Goal: Transaction & Acquisition: Purchase product/service

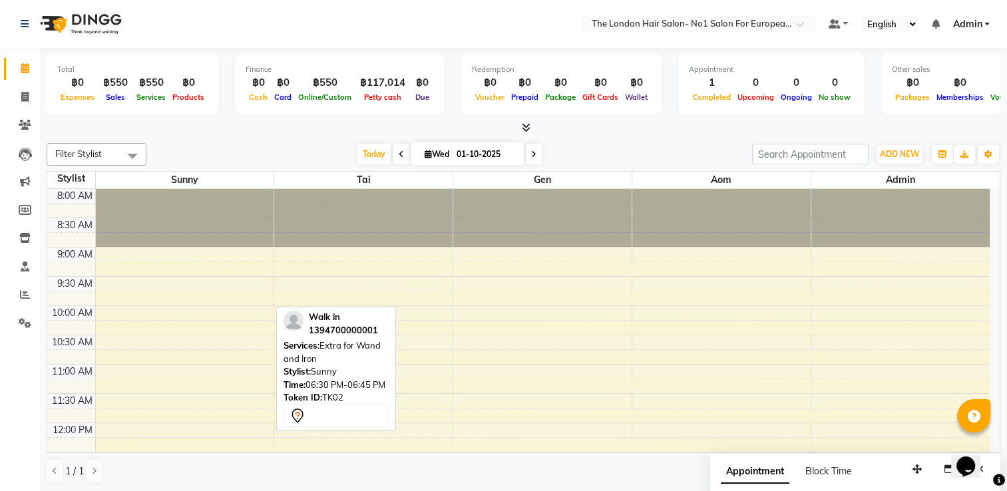
scroll to position [399, 0]
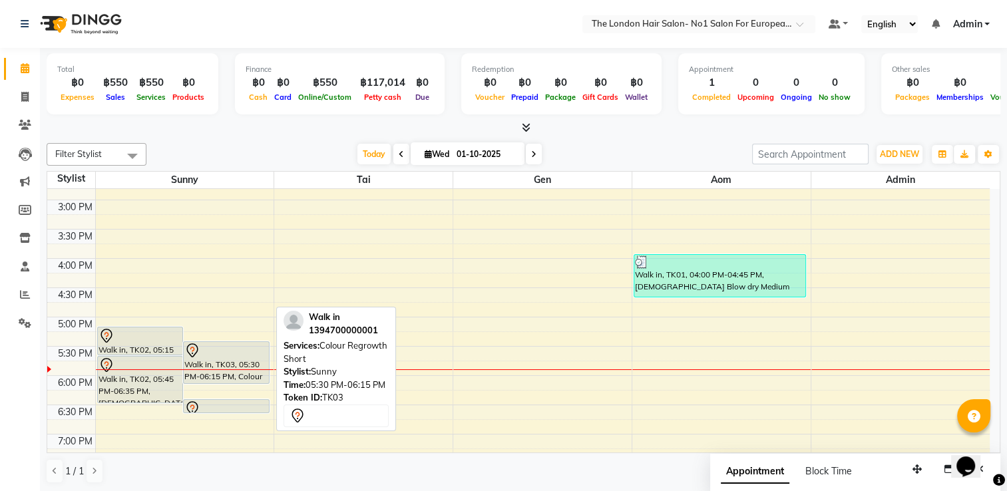
click at [237, 366] on div "Walk in, TK03, 05:30 PM-06:15 PM, Colour Regrowth Short" at bounding box center [226, 362] width 85 height 41
select select "7"
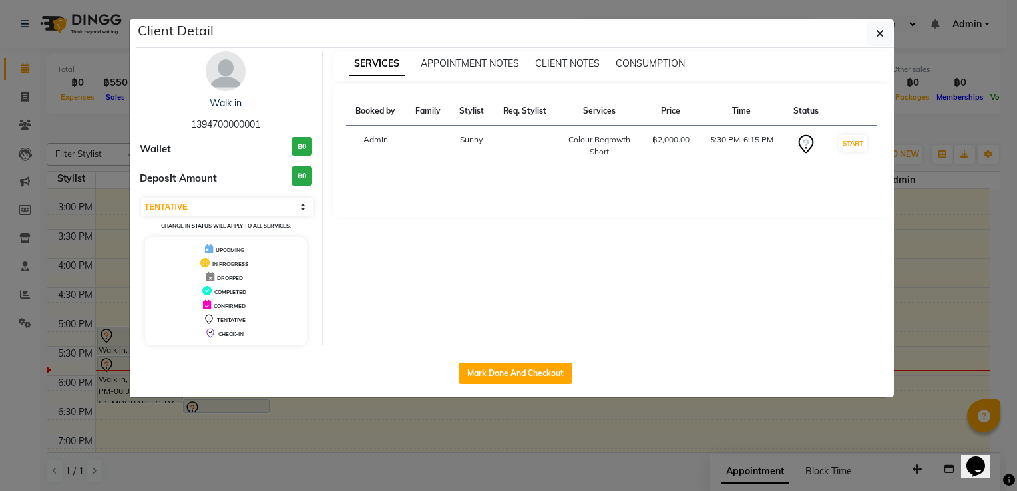
click at [606, 445] on ngb-modal-window "Client Detail Walk in 1394700000001 Wallet ฿0 Deposit Amount ฿0 Select IN SERVI…" at bounding box center [508, 245] width 1017 height 491
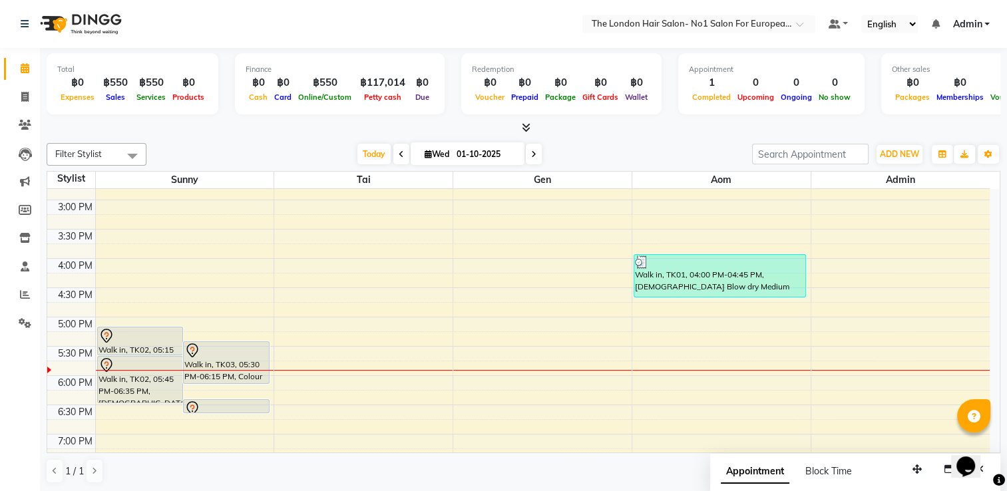
click at [532, 156] on icon at bounding box center [533, 154] width 5 height 8
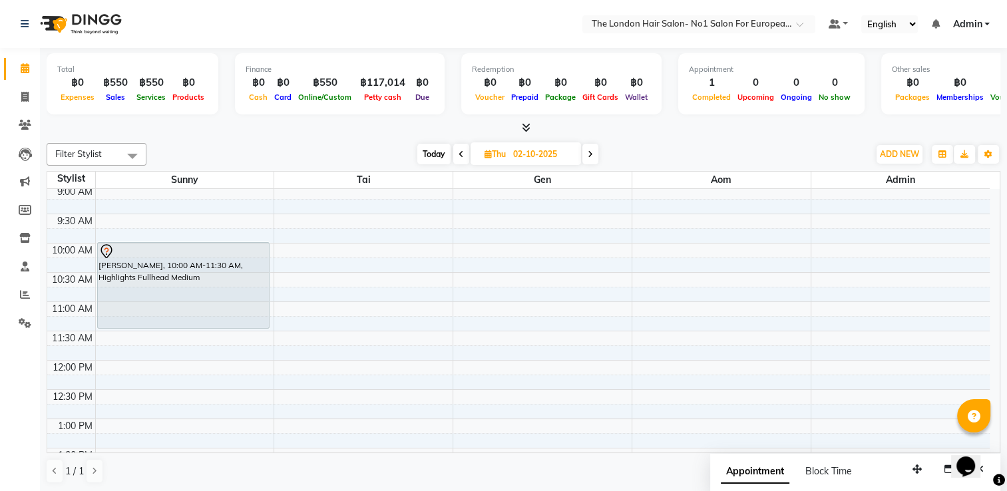
scroll to position [0, 0]
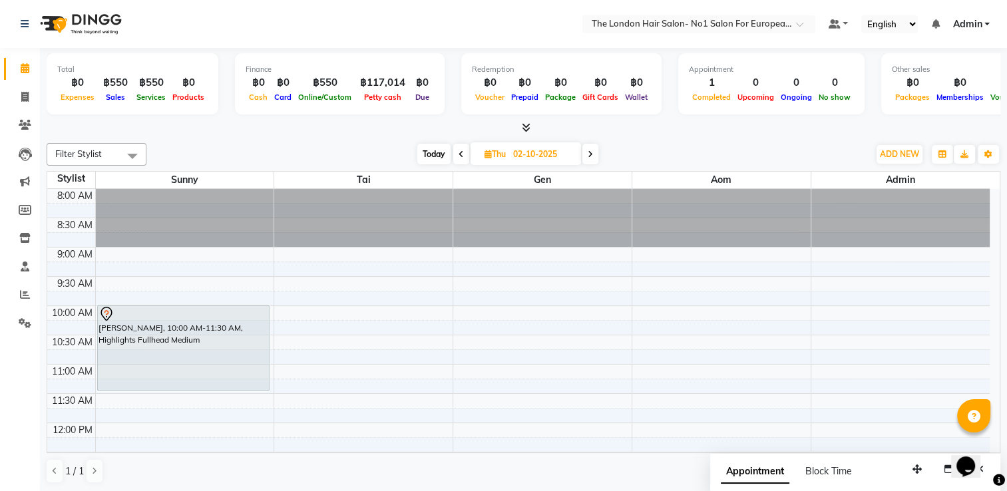
click at [417, 162] on span "Today" at bounding box center [433, 154] width 33 height 21
type input "01-10-2025"
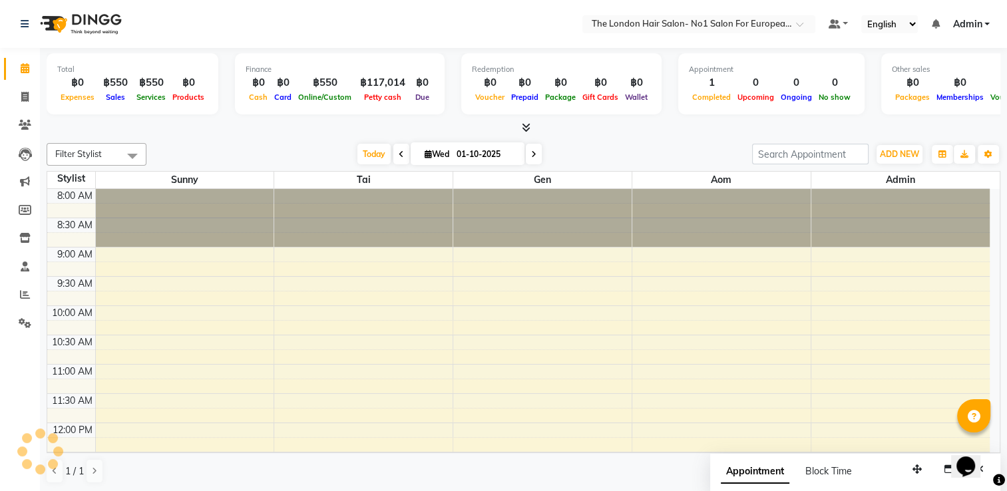
scroll to position [490, 0]
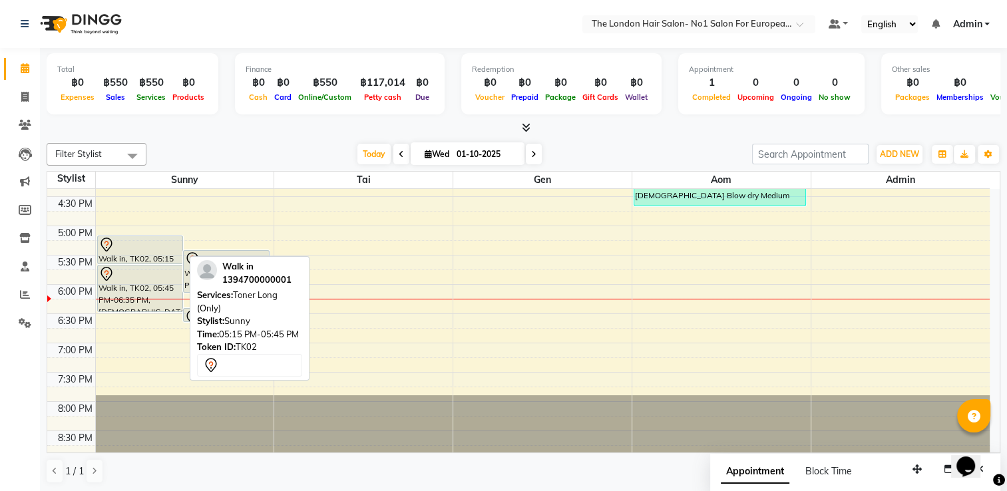
click at [168, 237] on div at bounding box center [140, 245] width 84 height 16
select select "7"
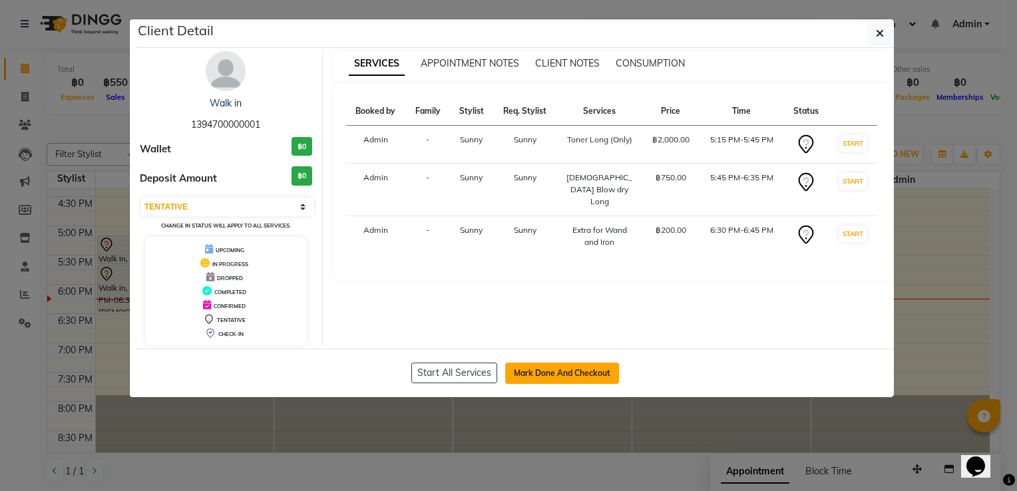
click at [562, 374] on button "Mark Done And Checkout" at bounding box center [562, 373] width 114 height 21
select select "service"
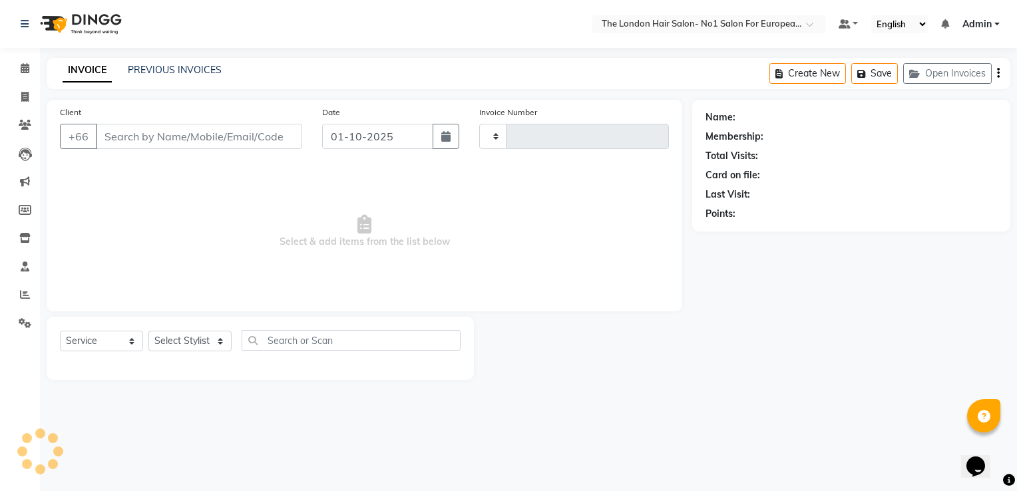
type input "0094"
select select "9006"
type input "1394700000001"
select select "91428"
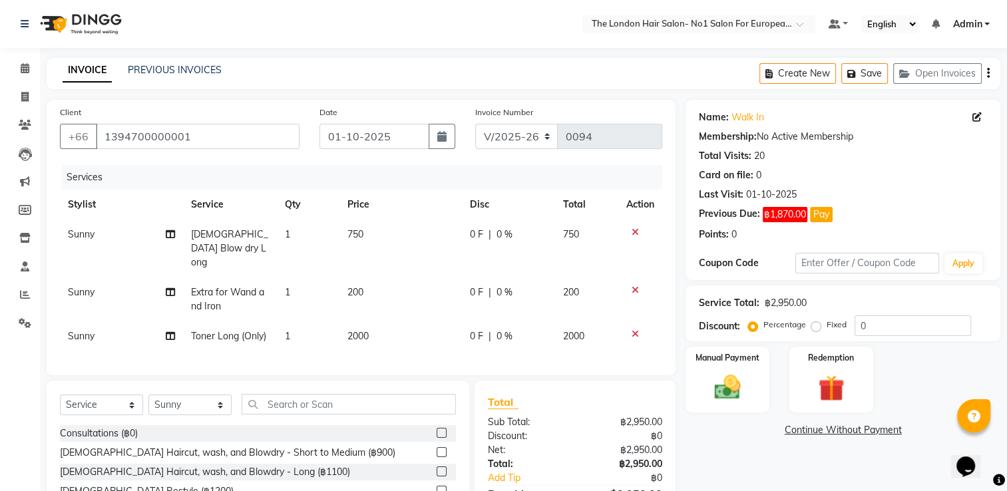
click at [351, 286] on span "200" at bounding box center [355, 292] width 16 height 12
select select "91428"
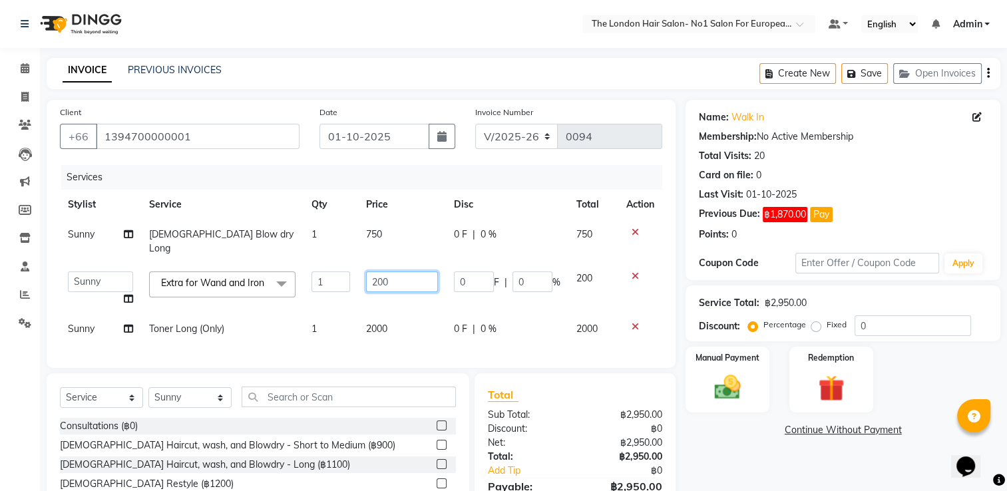
drag, startPoint x: 410, startPoint y: 270, endPoint x: 333, endPoint y: 264, distance: 77.4
click at [333, 264] on tr "Admin Aom Gen Sunny Tai Extra for Wand and Iron x Consultations (฿0) [DEMOGRAPH…" at bounding box center [361, 288] width 602 height 51
type input "350"
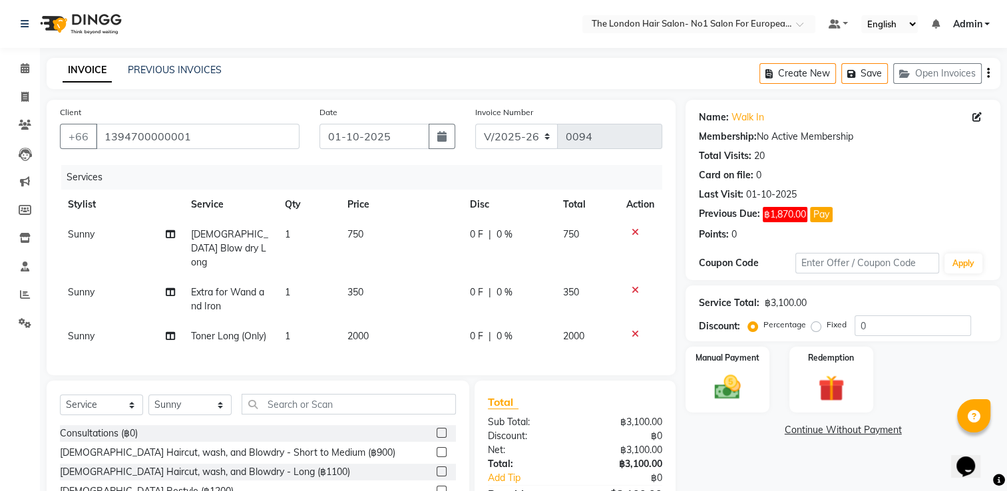
click at [503, 295] on td "0 F | 0 %" at bounding box center [508, 299] width 93 height 44
select select "91428"
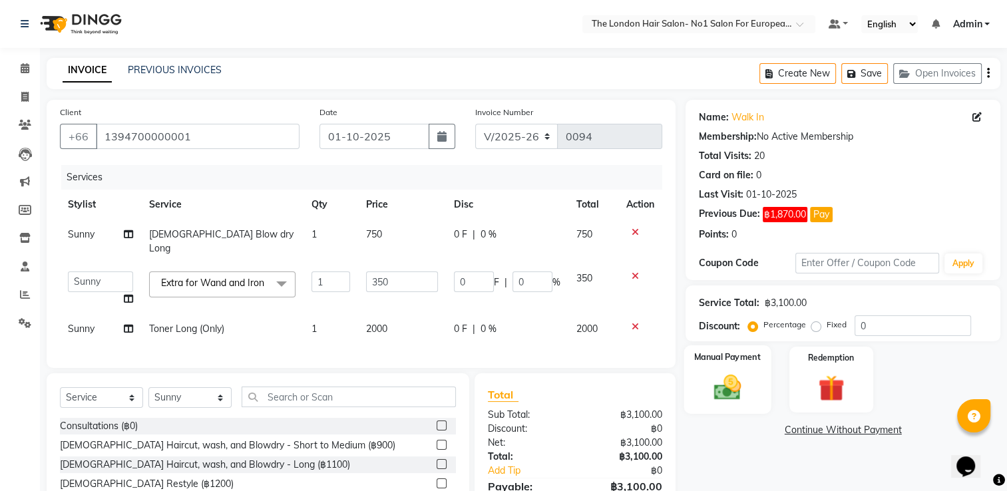
click at [732, 366] on div "Manual Payment" at bounding box center [727, 379] width 87 height 69
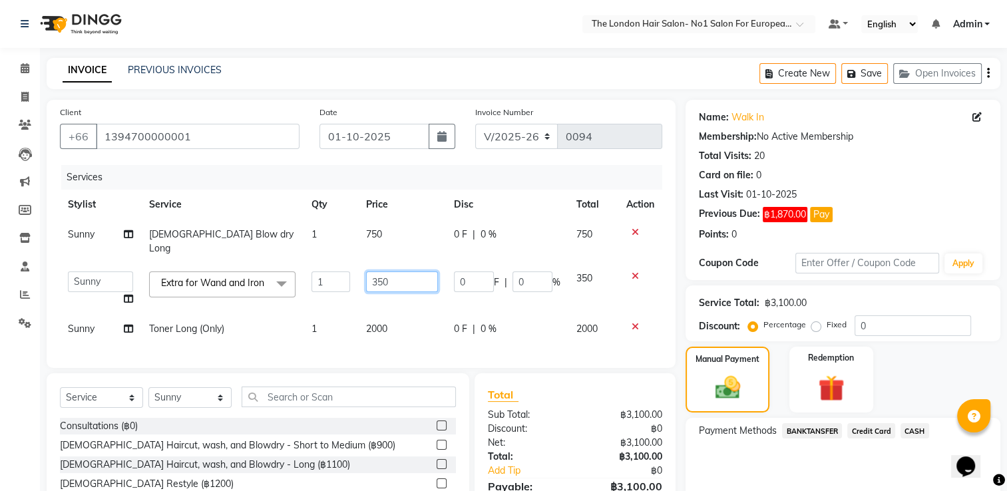
drag, startPoint x: 403, startPoint y: 271, endPoint x: 362, endPoint y: 264, distance: 41.8
click at [362, 264] on td "350" at bounding box center [402, 288] width 88 height 51
click at [115, 244] on td "Sunny" at bounding box center [100, 242] width 81 height 44
select select "91428"
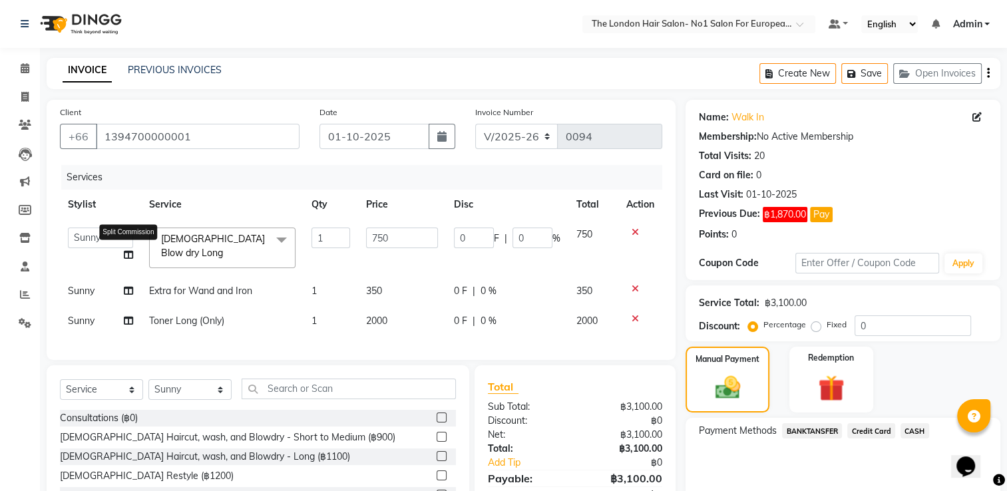
click at [132, 261] on span at bounding box center [128, 255] width 9 height 14
click at [124, 253] on icon at bounding box center [128, 254] width 9 height 9
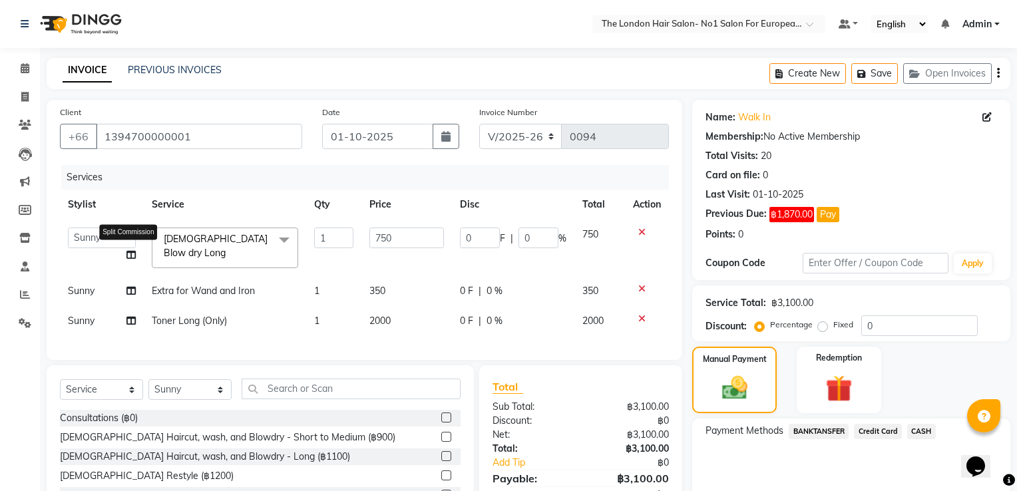
select select "91428"
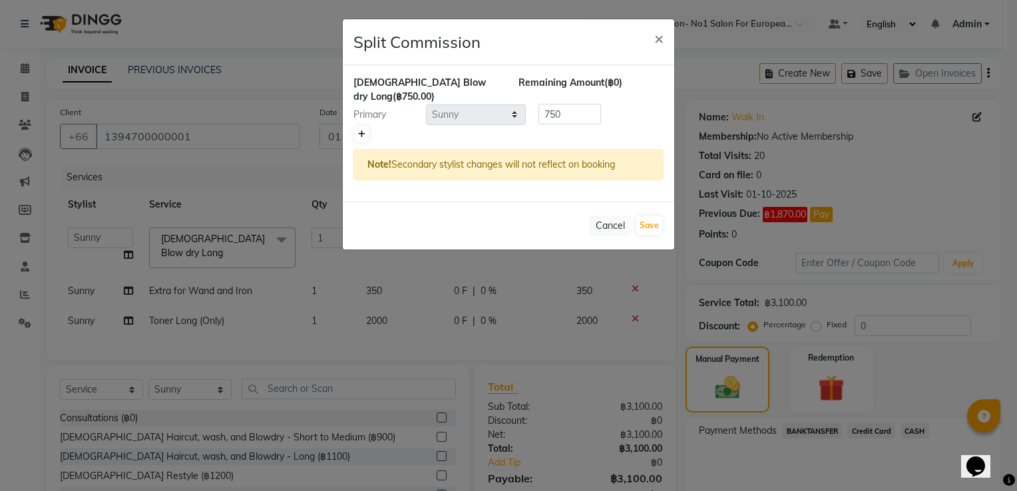
click at [365, 126] on link at bounding box center [362, 134] width 14 height 16
type input "375"
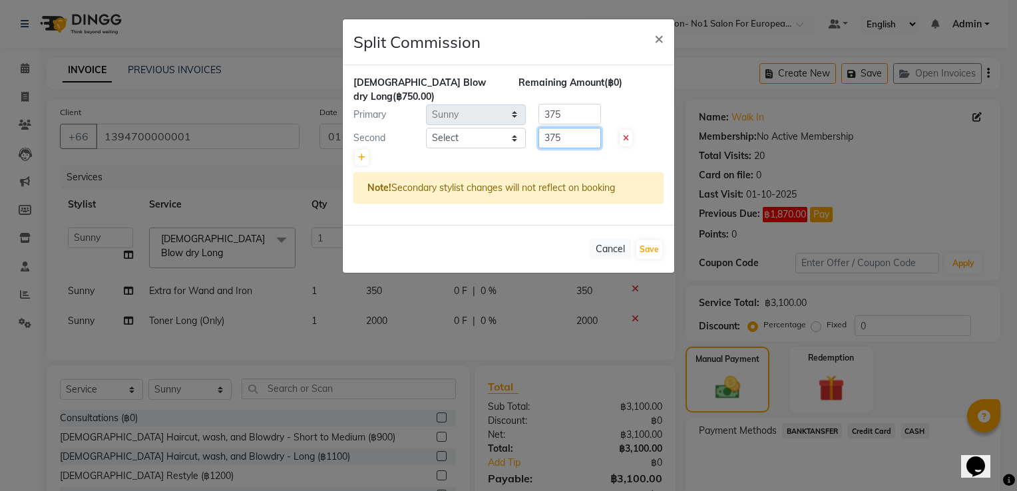
drag, startPoint x: 581, startPoint y: 114, endPoint x: 484, endPoint y: 120, distance: 97.4
click at [484, 128] on div "Second Select Admin Aom Gen Sunny Tai 375" at bounding box center [508, 138] width 330 height 21
type input "330"
drag, startPoint x: 579, startPoint y: 100, endPoint x: 433, endPoint y: 80, distance: 147.2
click at [433, 80] on div "[DEMOGRAPHIC_DATA] Blow dry Long (฿750.00) Remaining Amount (฿45.00) Primary Se…" at bounding box center [508, 145] width 331 height 160
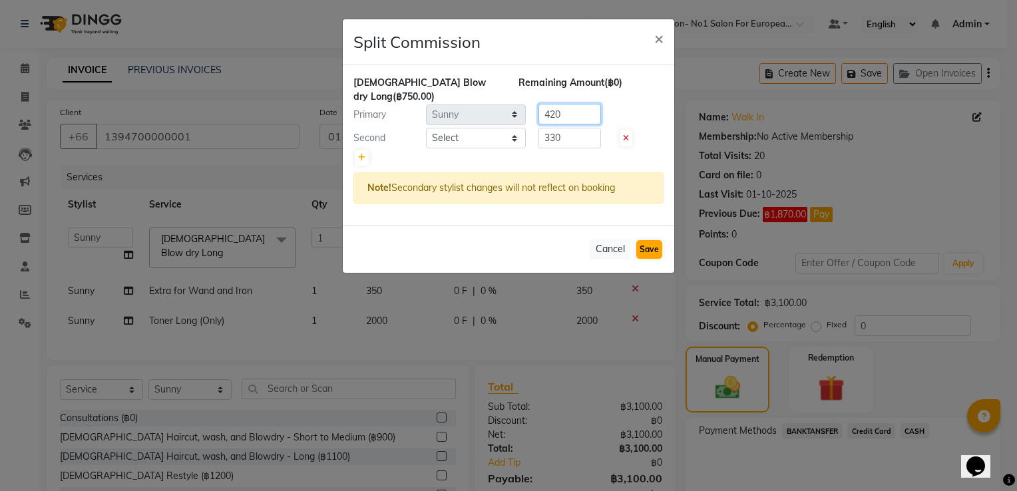
type input "420"
click at [649, 240] on button "Save" at bounding box center [649, 249] width 26 height 19
click at [482, 132] on select "Select Admin Aom Gen [PERSON_NAME]" at bounding box center [476, 138] width 100 height 21
select select "91431"
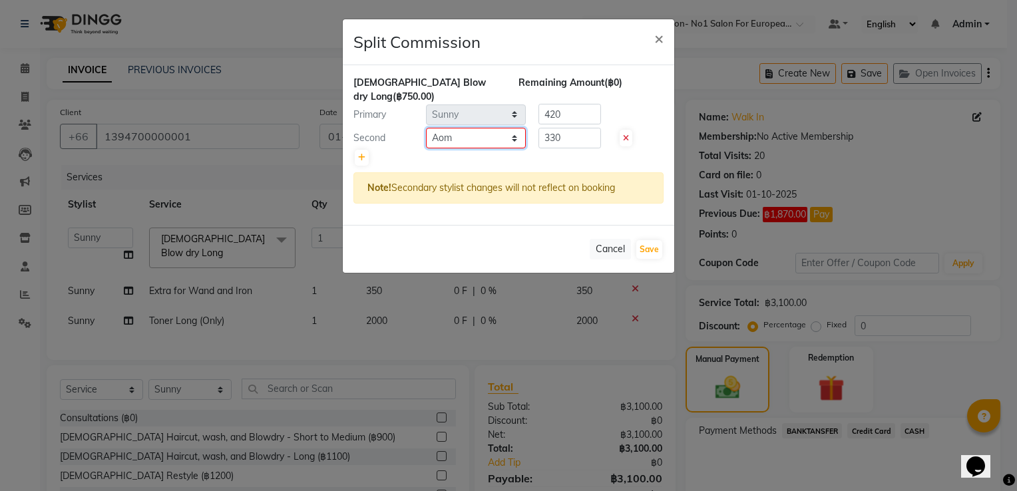
click at [426, 128] on select "Select Admin Aom Gen [PERSON_NAME]" at bounding box center [476, 138] width 100 height 21
click at [650, 240] on button "Save" at bounding box center [649, 249] width 26 height 19
select select "Select"
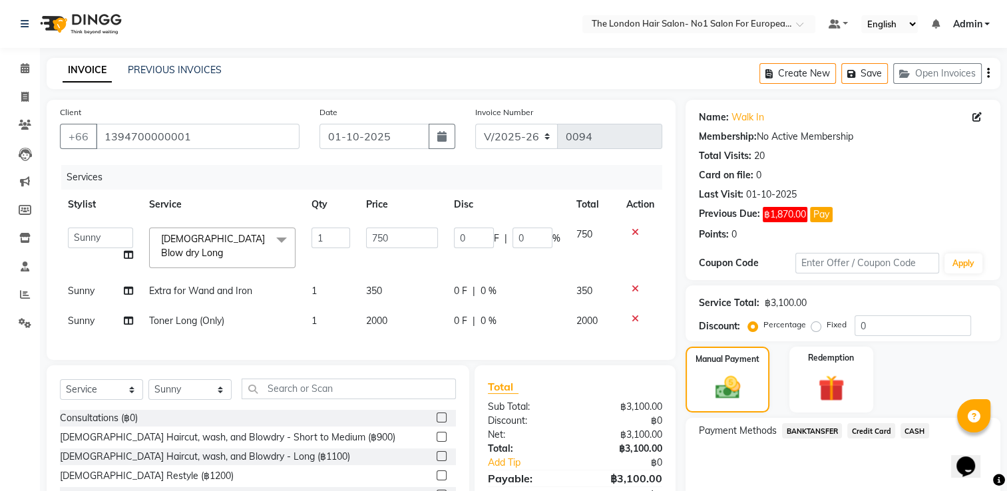
click at [136, 259] on td "Admin Aom Gen [PERSON_NAME]" at bounding box center [100, 248] width 81 height 57
click at [124, 249] on span at bounding box center [128, 255] width 9 height 14
click at [130, 251] on icon at bounding box center [128, 254] width 9 height 9
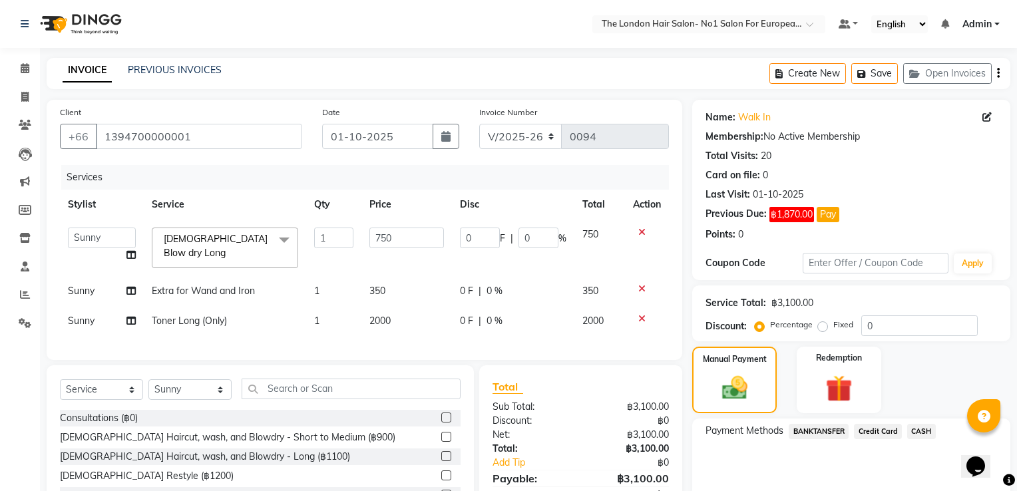
select select "91428"
select select "91431"
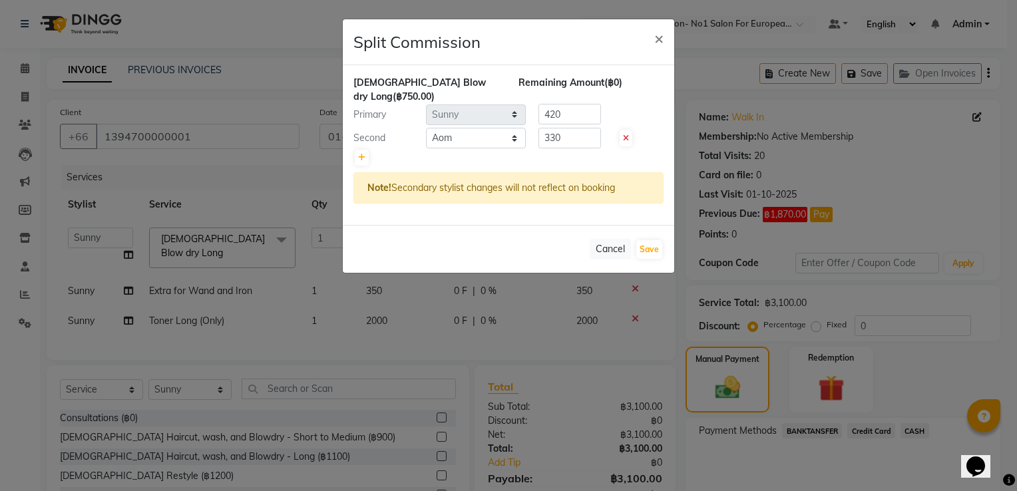
click at [164, 270] on ngb-modal-window "Split Commission × [DEMOGRAPHIC_DATA] Blow dry Long (฿750.00) Remaining Amount …" at bounding box center [508, 245] width 1017 height 491
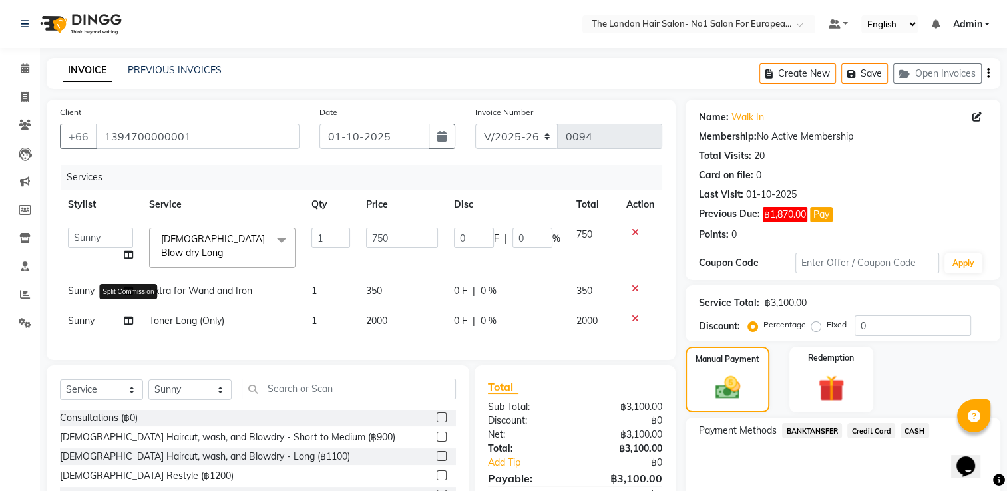
click at [124, 319] on icon at bounding box center [128, 320] width 9 height 9
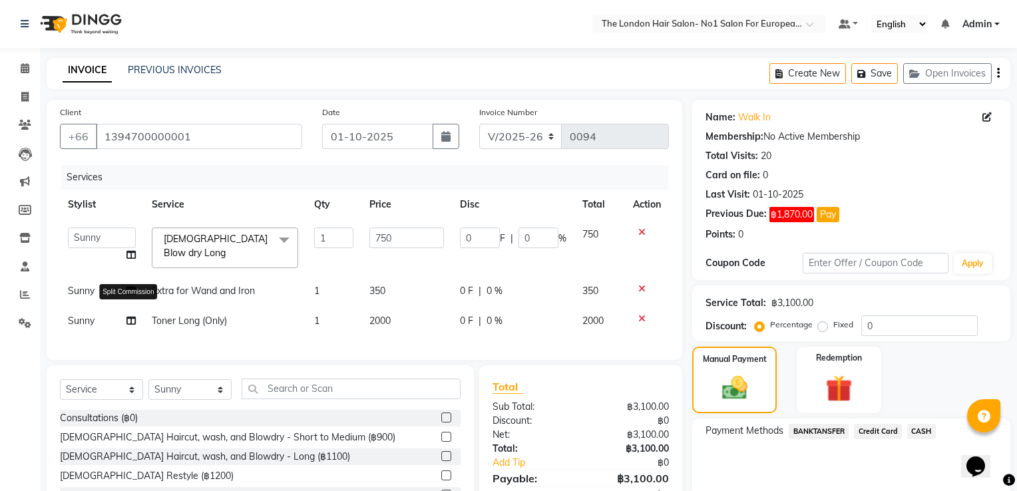
select select "91428"
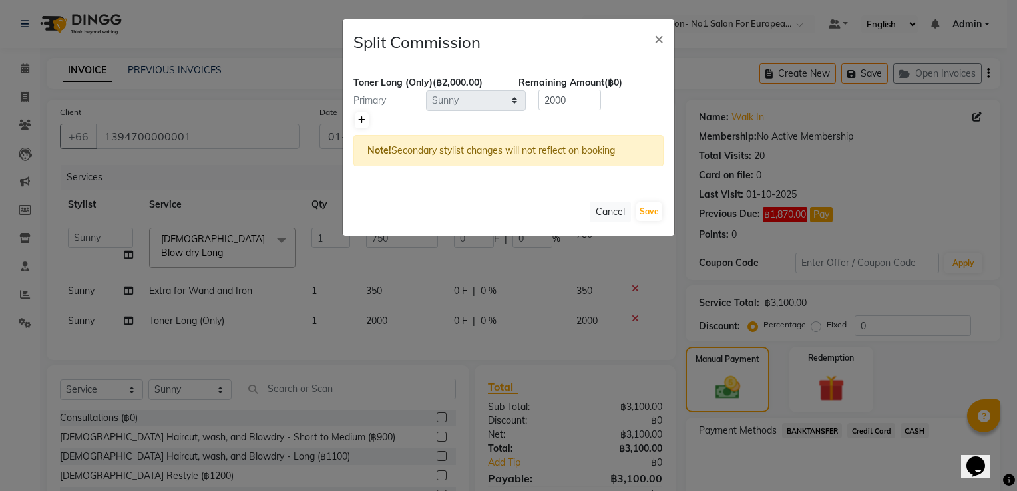
click at [358, 118] on icon at bounding box center [361, 120] width 7 height 8
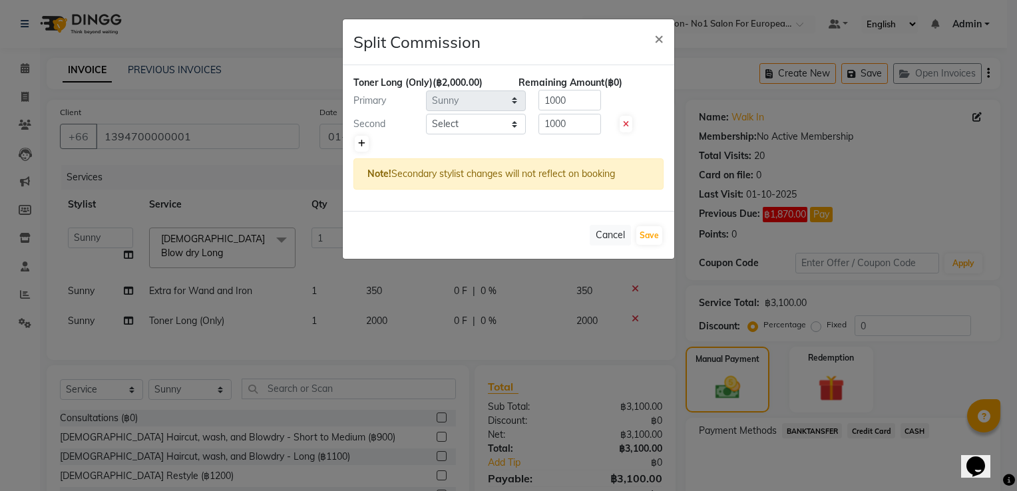
click at [360, 142] on icon at bounding box center [361, 144] width 7 height 8
type input "666.67"
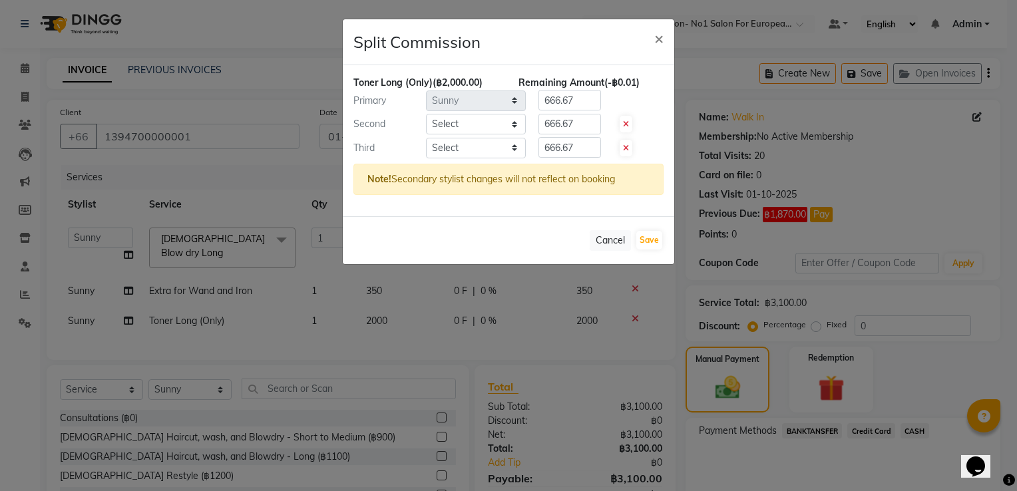
click at [621, 137] on div "Third Select Admin Aom Gen Sunny Tai 666.67" at bounding box center [508, 147] width 330 height 21
click at [627, 155] on span at bounding box center [625, 148] width 13 height 17
type input "1000"
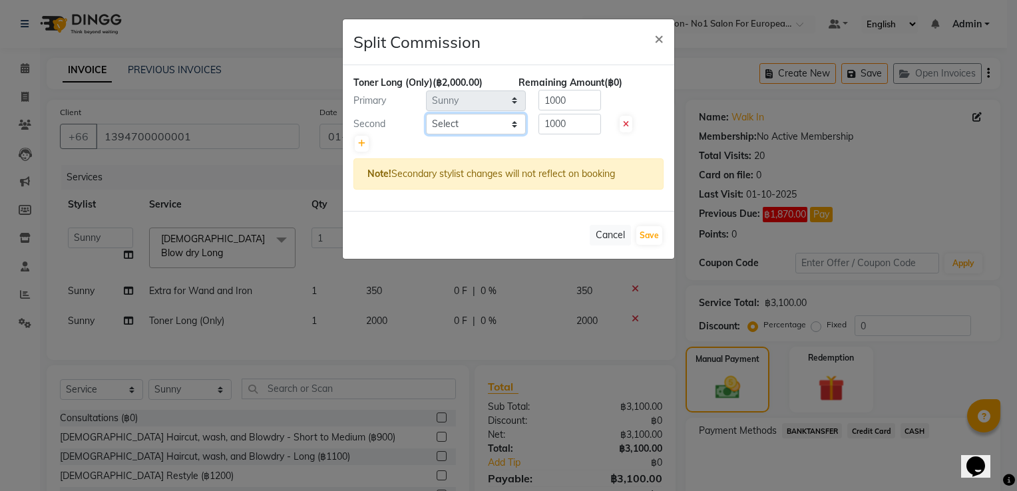
click at [510, 133] on select "Select Admin Aom Gen [PERSON_NAME]" at bounding box center [476, 124] width 100 height 21
click at [509, 132] on select "Select Admin Aom Gen [PERSON_NAME]" at bounding box center [476, 124] width 100 height 21
select select "91431"
click at [426, 114] on select "Select Admin Aom Gen [PERSON_NAME]" at bounding box center [476, 124] width 100 height 21
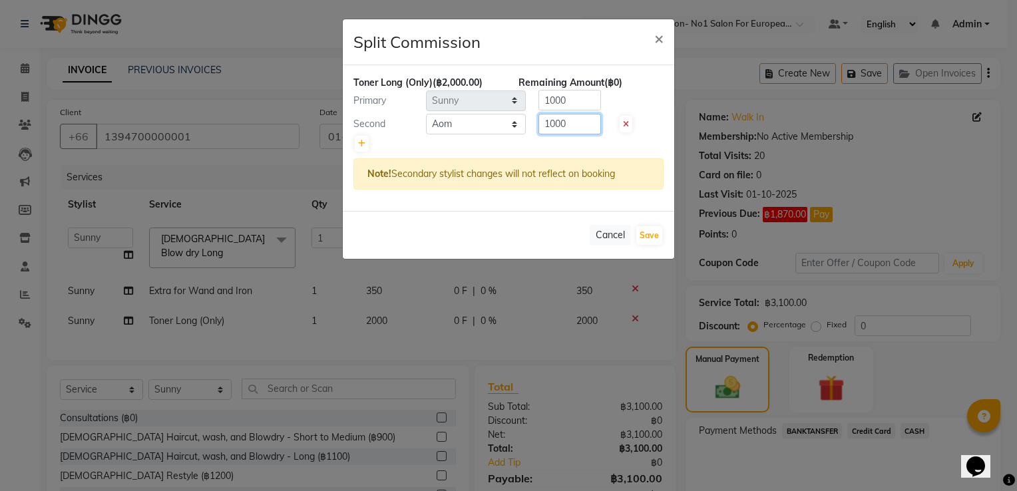
drag, startPoint x: 572, startPoint y: 128, endPoint x: 472, endPoint y: 124, distance: 99.9
click at [472, 124] on div "Second Select Admin Aom Gen Sunny Tai 1000" at bounding box center [508, 124] width 330 height 21
type input "600"
drag, startPoint x: 576, startPoint y: 102, endPoint x: 393, endPoint y: 65, distance: 187.2
click at [393, 65] on div "Toner Long (Only) (฿2,000.00) Remaining Amount (฿400.00) Primary Select Admin A…" at bounding box center [508, 138] width 331 height 146
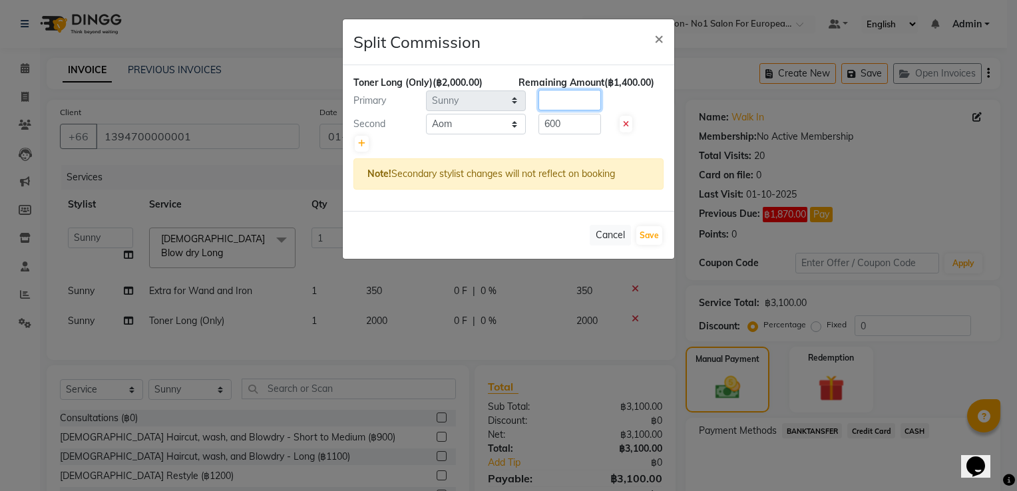
type input "4"
type input "1400"
click at [652, 244] on div "Cancel Save" at bounding box center [508, 235] width 331 height 48
click at [652, 234] on button "Save" at bounding box center [649, 235] width 26 height 19
select select "Select"
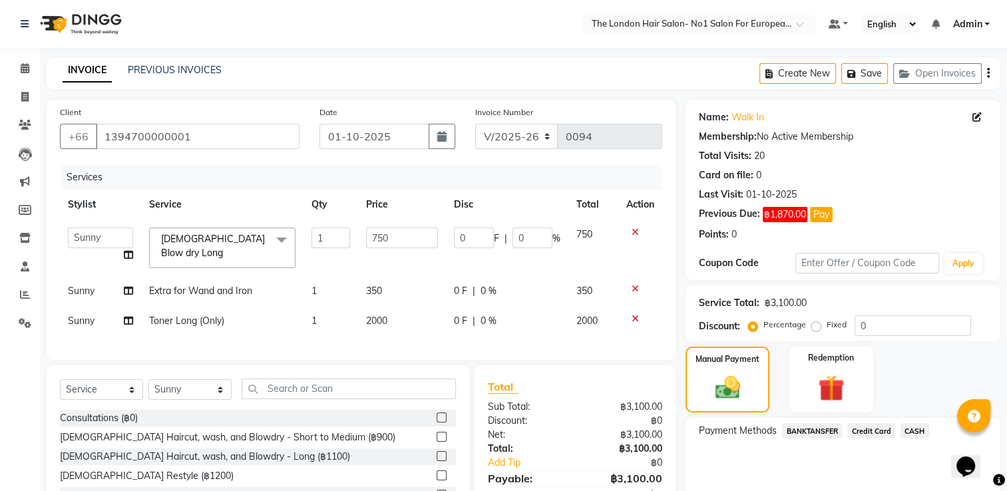
click at [928, 226] on div "Name: Walk In Membership: No Active Membership Total Visits: 20 Card on file: 0…" at bounding box center [843, 173] width 288 height 136
click at [917, 430] on span "CASH" at bounding box center [914, 430] width 29 height 15
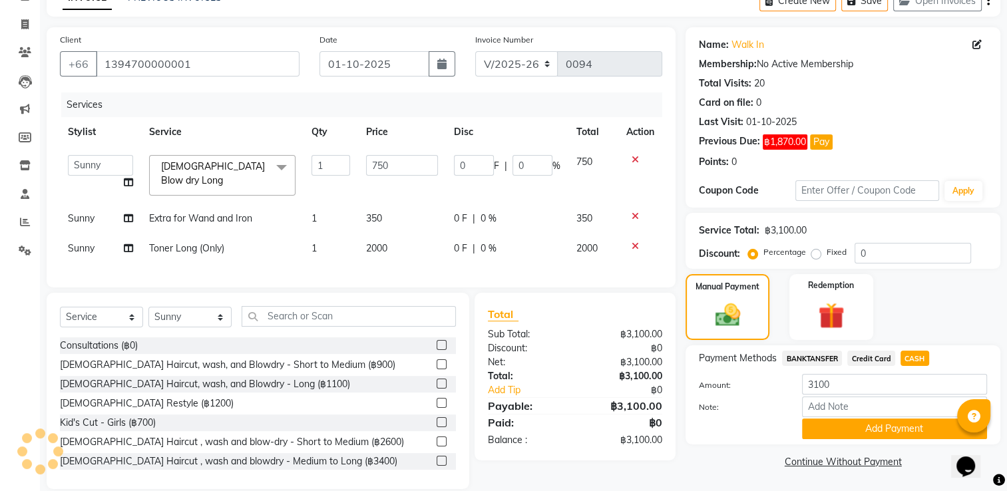
scroll to position [94, 0]
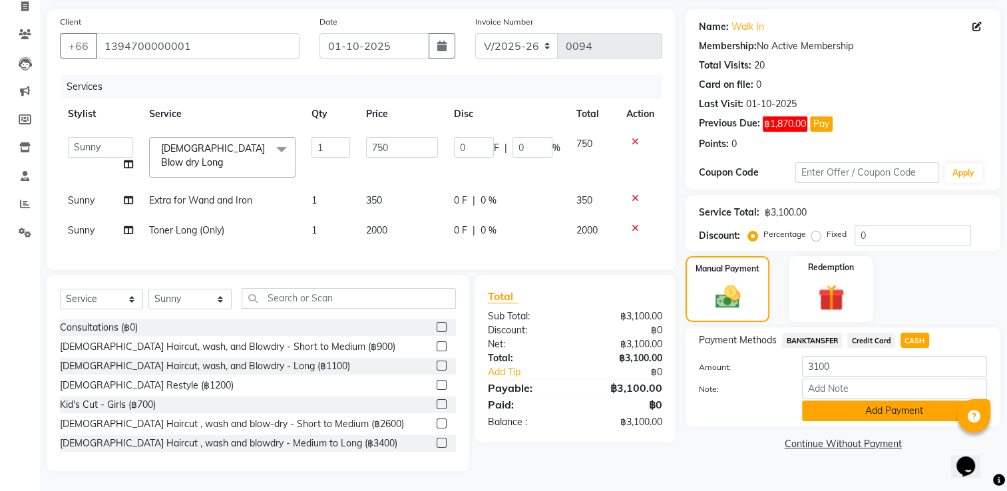
click at [900, 405] on button "Add Payment" at bounding box center [894, 411] width 185 height 21
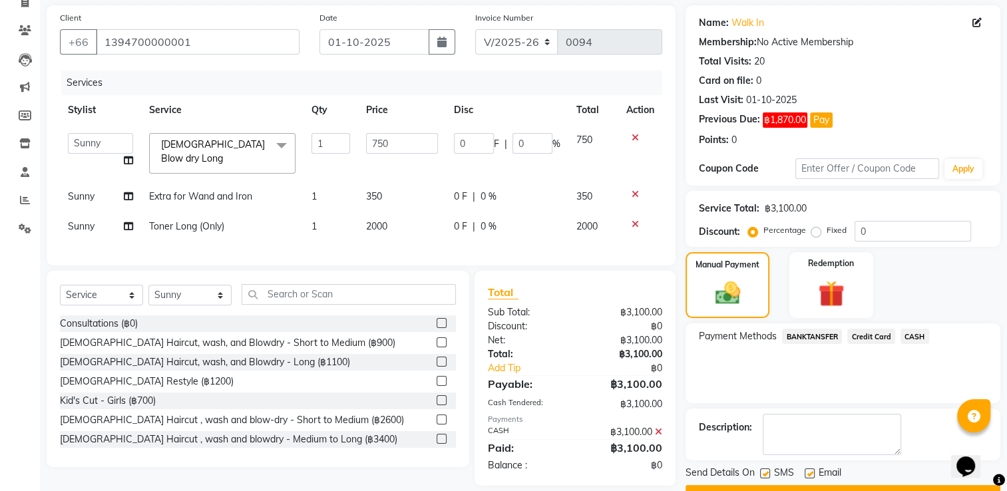
scroll to position [128, 0]
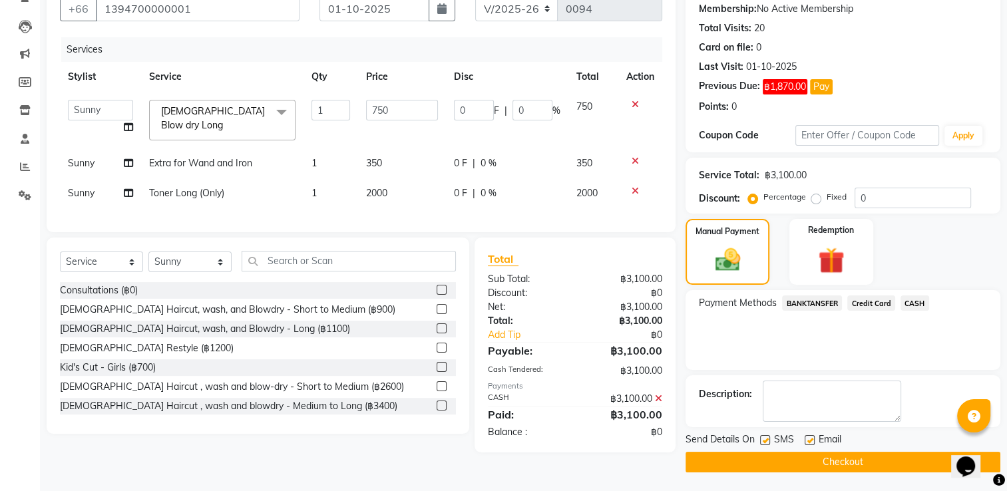
click at [780, 461] on button "Checkout" at bounding box center [842, 462] width 315 height 21
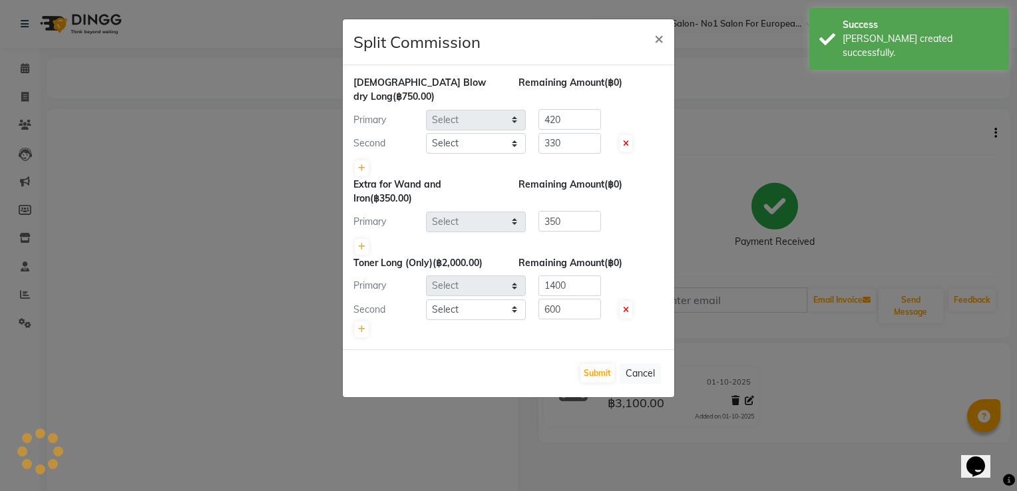
select select "91428"
select select "91431"
select select "91428"
select select "91431"
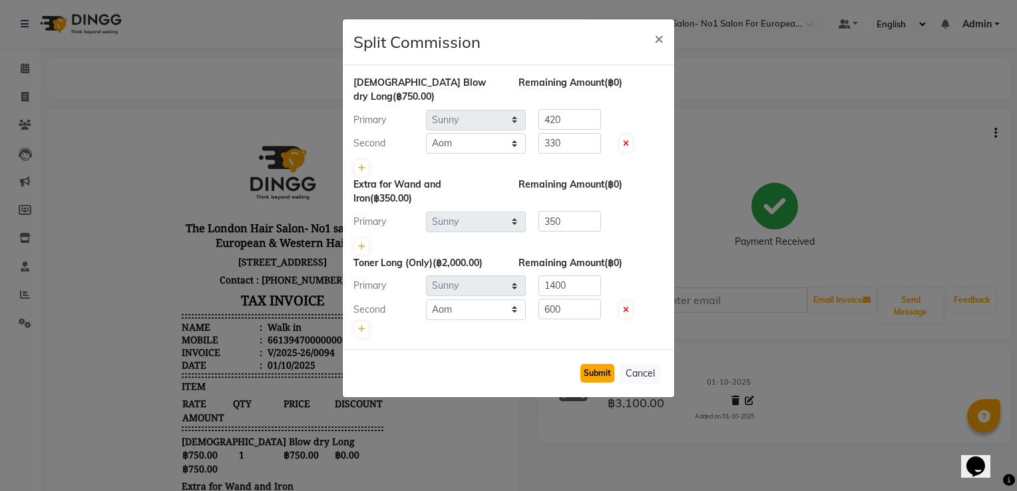
click at [595, 364] on button "Submit" at bounding box center [597, 373] width 34 height 19
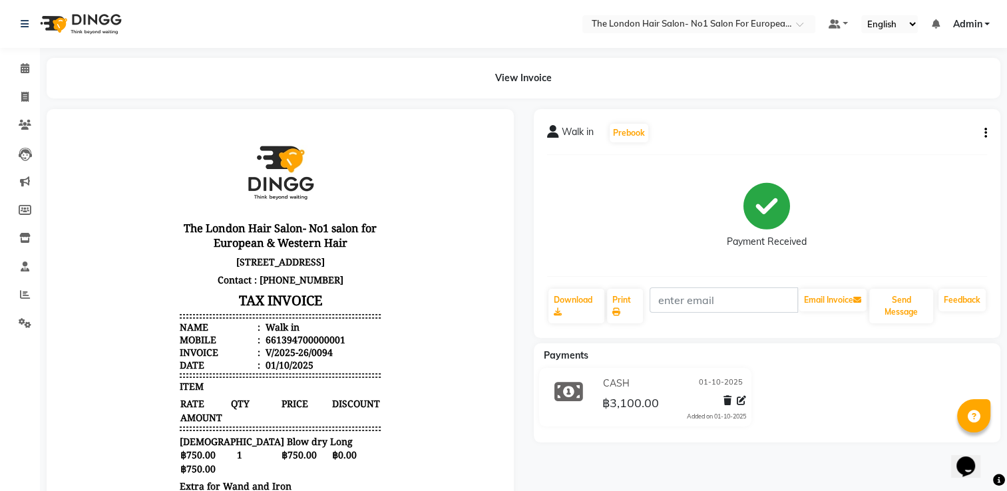
click at [915, 148] on div "Walk in Prebook Payment Received Download Print Email Invoice Send Message Feed…" at bounding box center [767, 223] width 467 height 229
click at [24, 70] on icon at bounding box center [25, 68] width 9 height 10
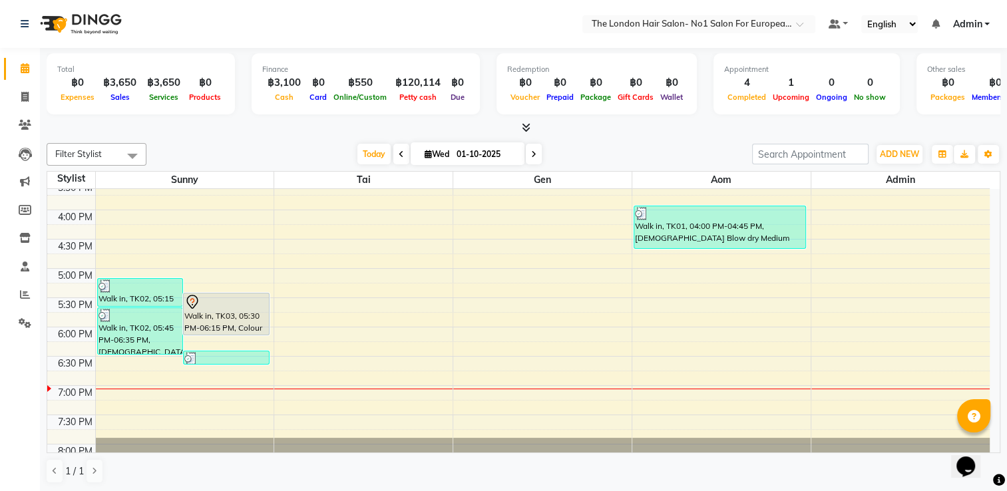
scroll to position [449, 0]
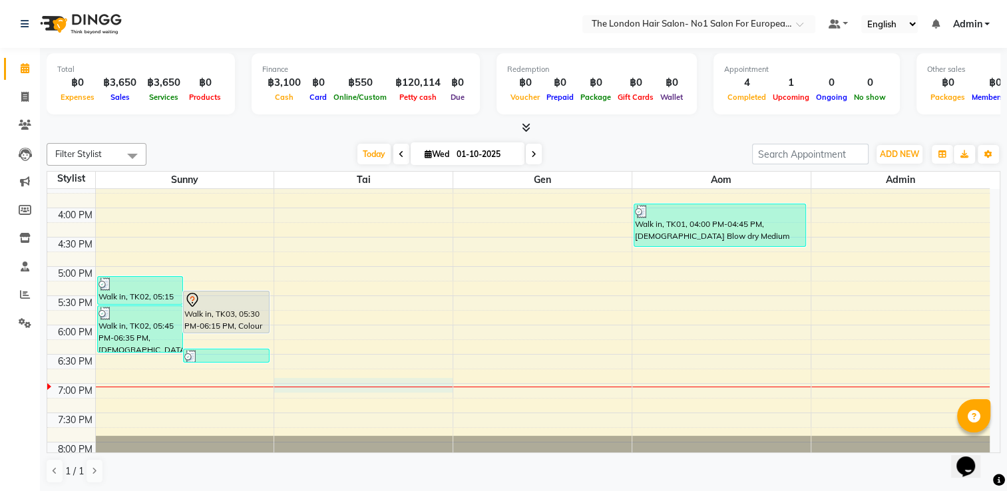
click at [364, 382] on div "8:00 AM 8:30 AM 9:00 AM 9:30 AM 10:00 AM 10:30 AM 11:00 AM 11:30 AM 12:00 PM 12…" at bounding box center [518, 120] width 942 height 760
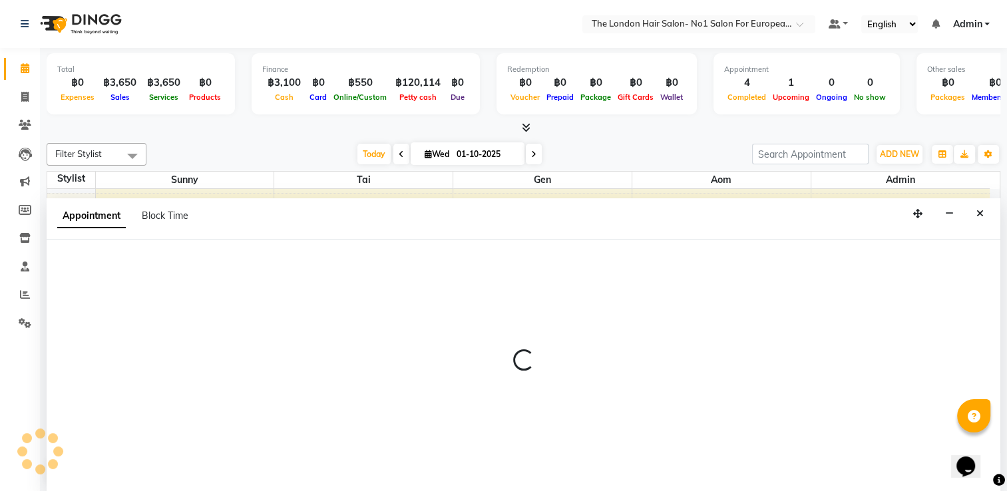
scroll to position [0, 0]
select select "91429"
select select "tentative"
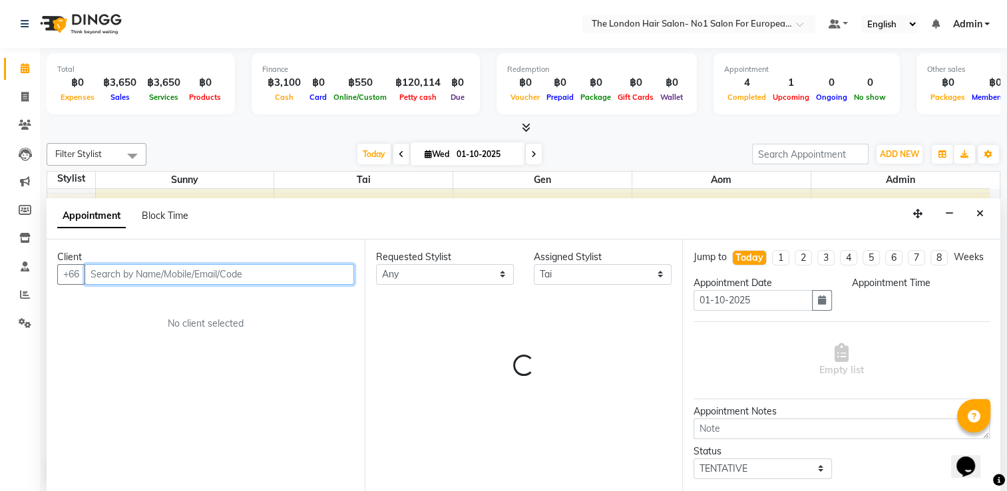
select select "1140"
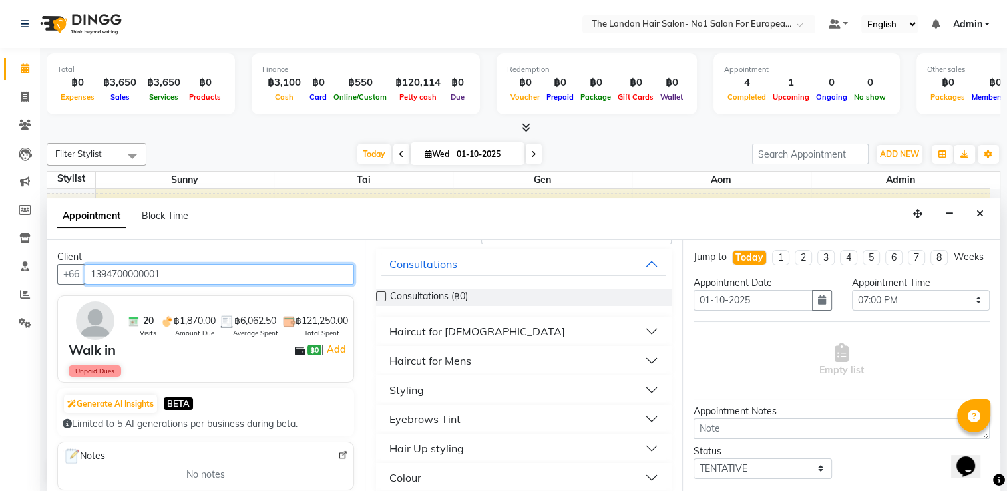
scroll to position [88, 0]
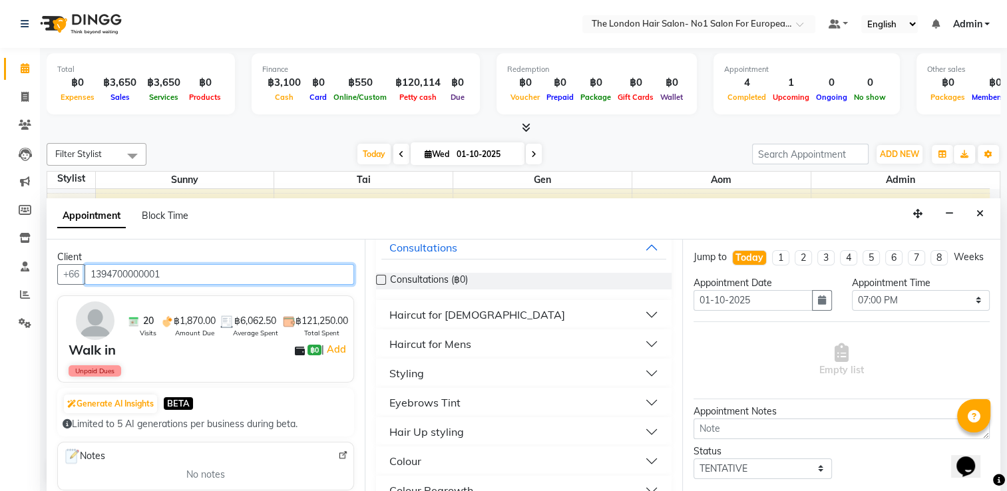
type input "1394700000001"
click at [639, 323] on button "Haircut for [DEMOGRAPHIC_DATA]" at bounding box center [523, 315] width 285 height 24
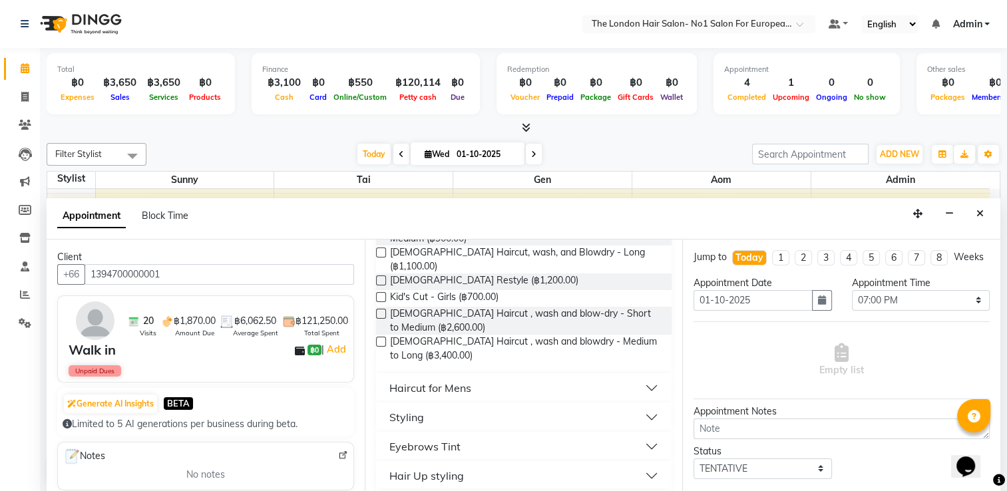
scroll to position [277, 0]
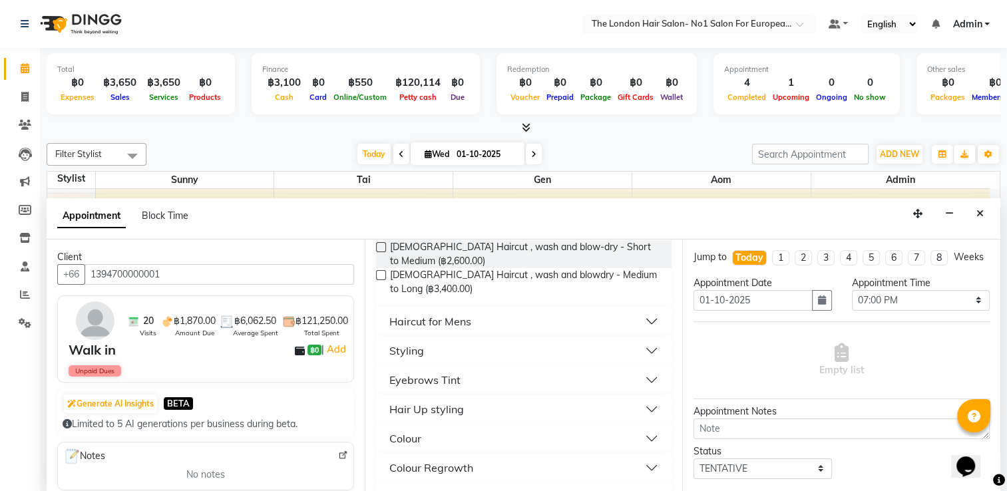
click at [647, 339] on button "Styling" at bounding box center [523, 351] width 285 height 24
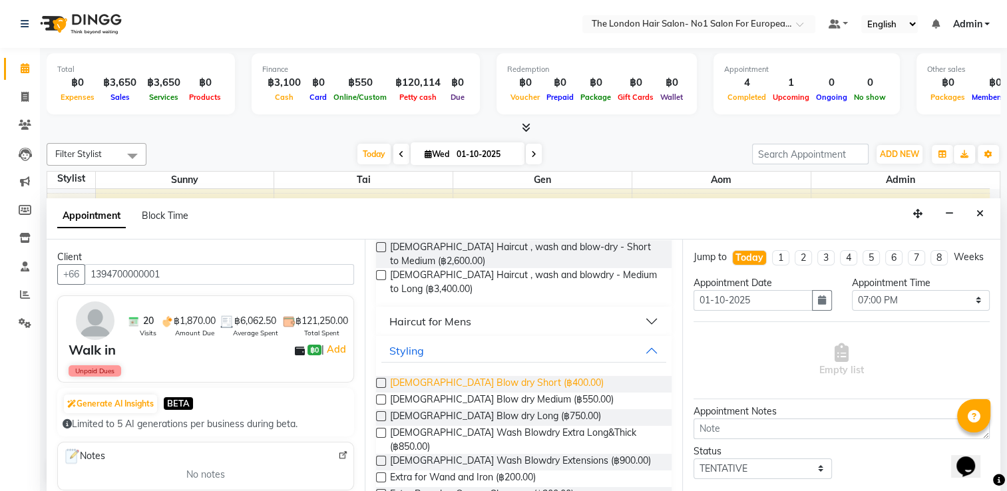
click at [524, 376] on span "[DEMOGRAPHIC_DATA] Blow dry Short (฿400.00)" at bounding box center [497, 384] width 214 height 17
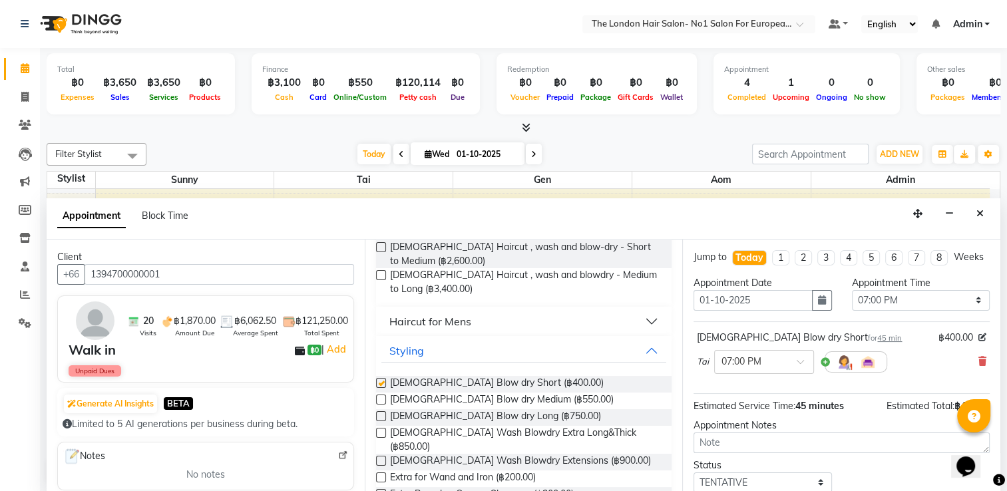
checkbox input "false"
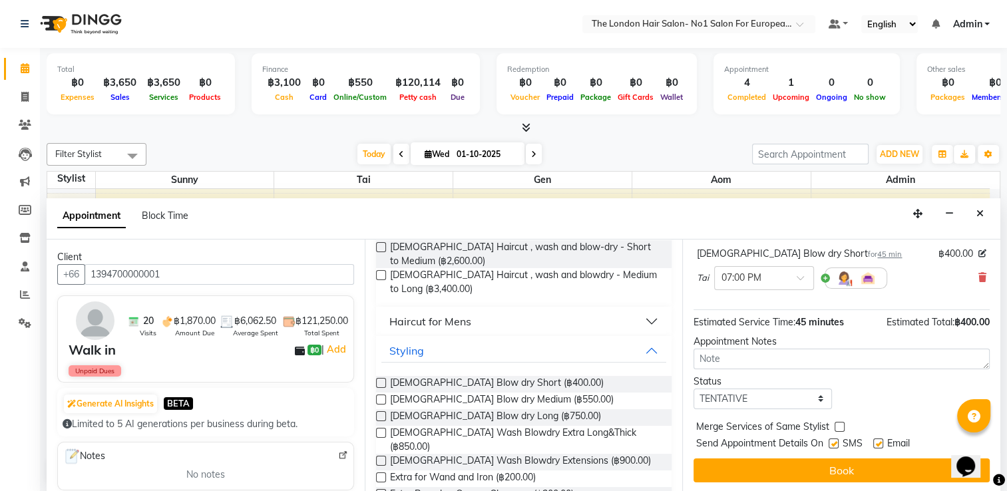
scroll to position [0, 0]
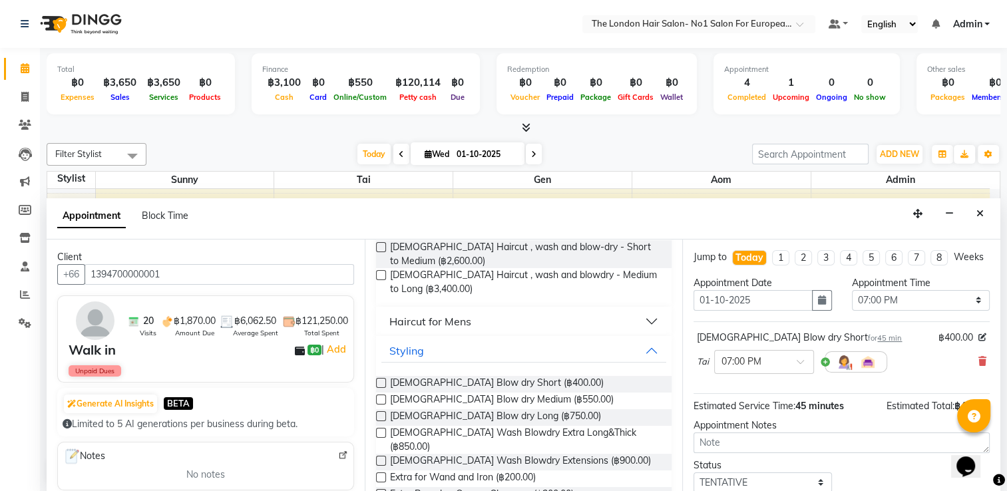
click at [683, 332] on div "Jump to [DATE] 1 2 3 4 5 6 7 8 Weeks Appointment Date [DATE] Appointment Time S…" at bounding box center [841, 366] width 318 height 253
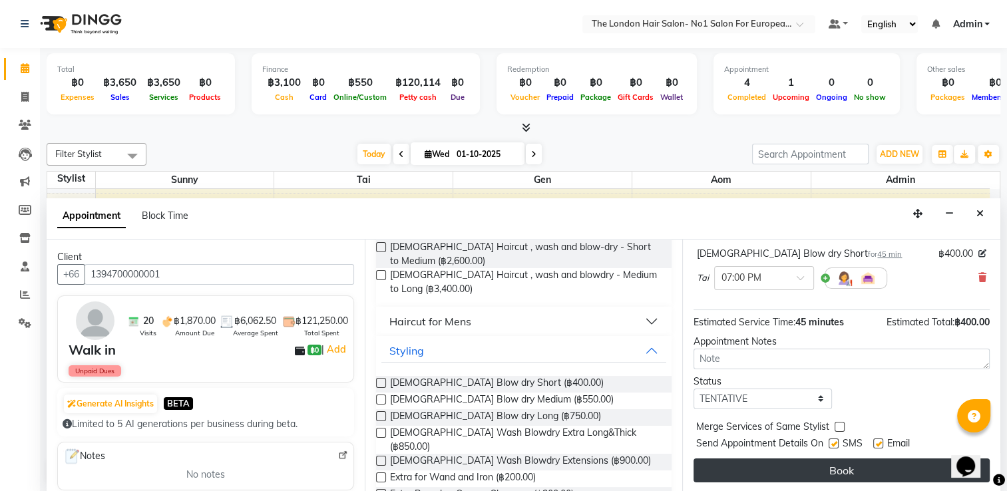
click at [875, 464] on button "Book" at bounding box center [841, 470] width 296 height 24
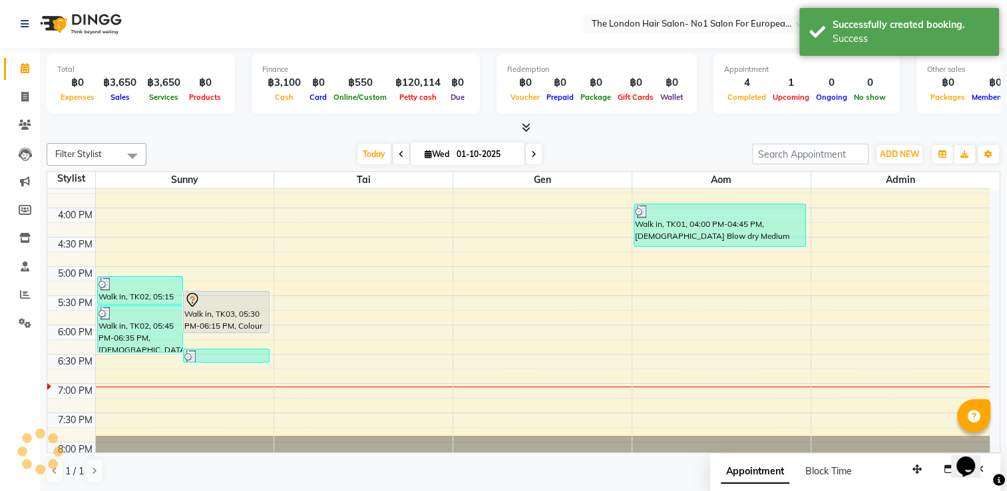
scroll to position [0, 0]
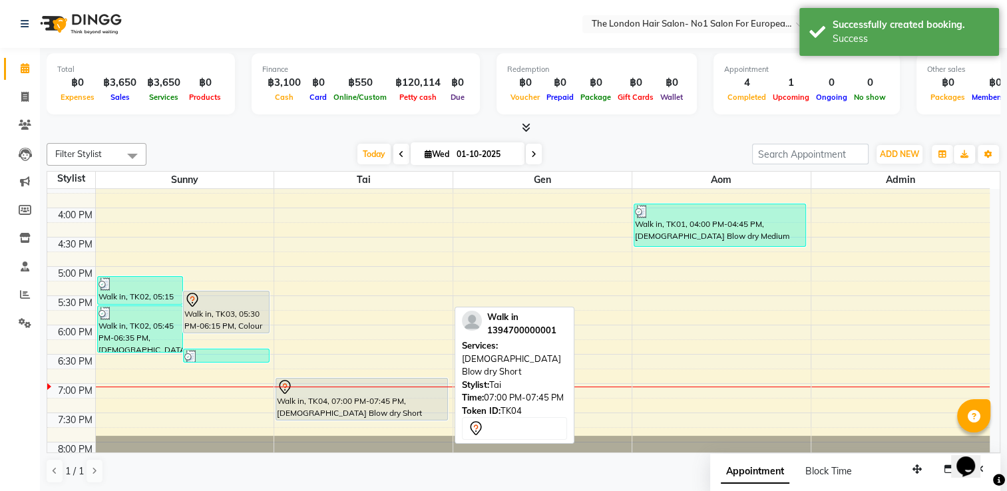
click at [420, 387] on div at bounding box center [362, 387] width 170 height 16
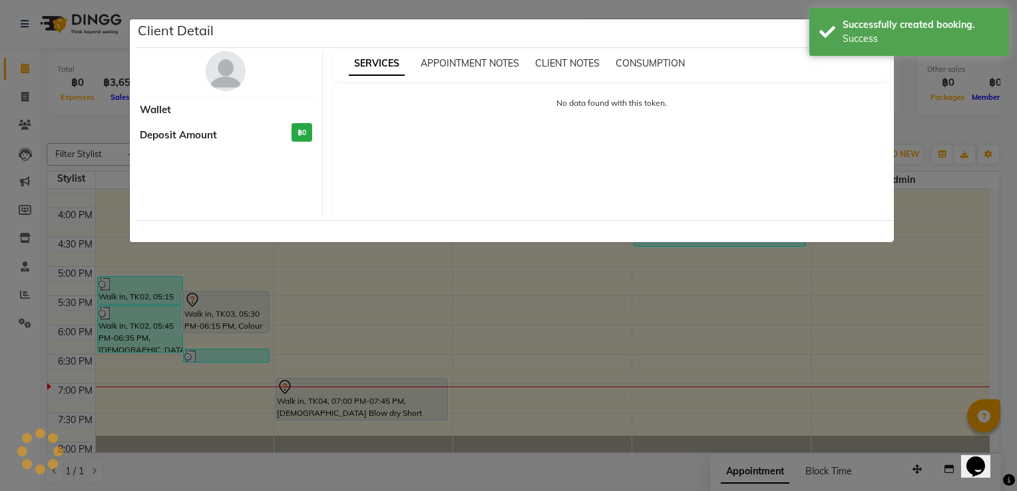
select select "7"
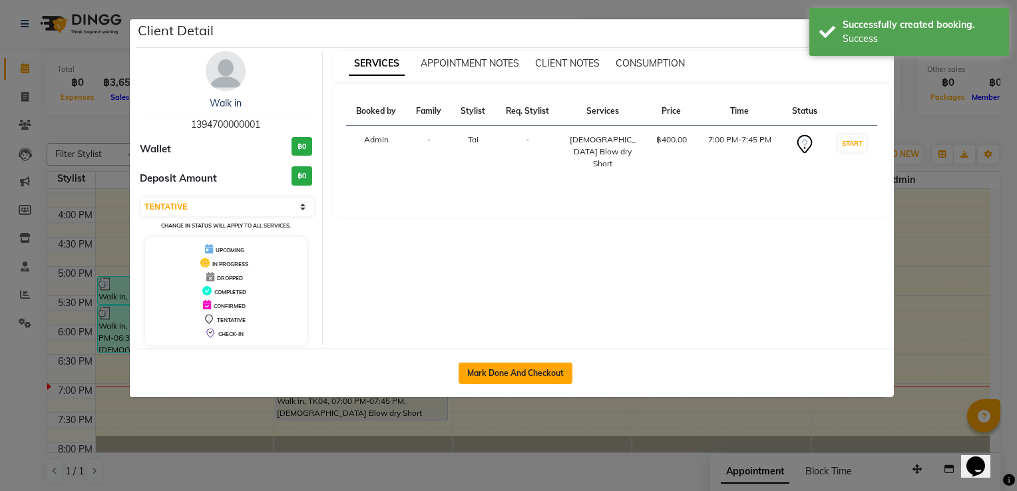
click at [510, 377] on button "Mark Done And Checkout" at bounding box center [515, 373] width 114 height 21
select select "service"
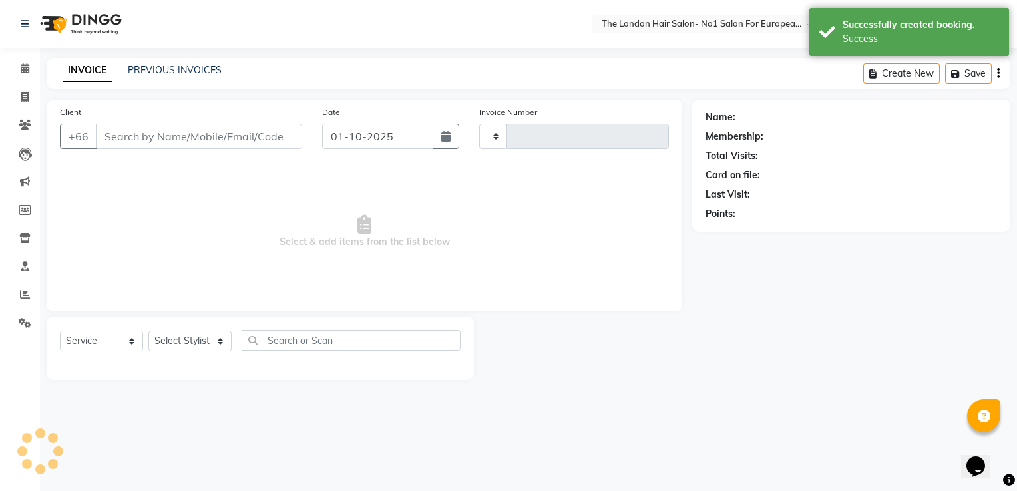
type input "0095"
select select "9006"
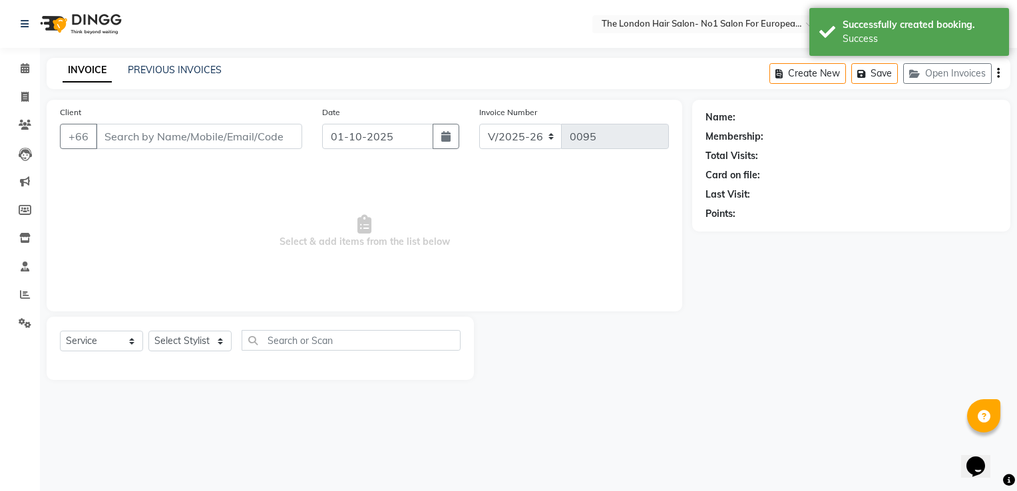
type input "1394700000001"
select select "91429"
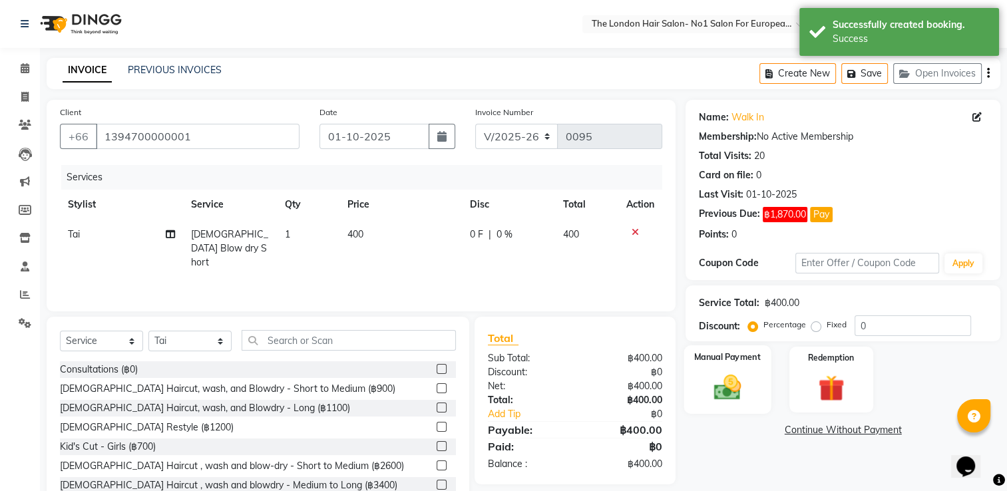
click at [740, 398] on img at bounding box center [727, 387] width 45 height 31
click at [908, 428] on span "CASH" at bounding box center [914, 430] width 29 height 15
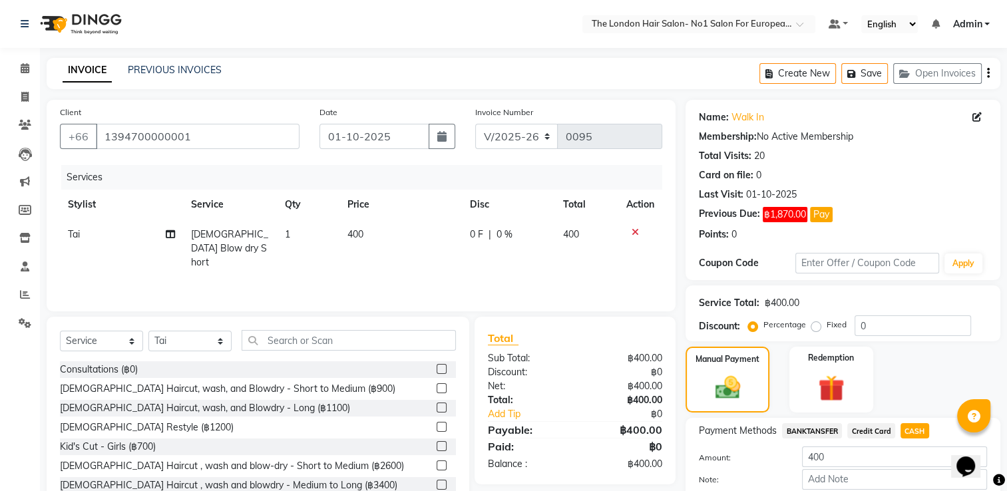
scroll to position [75, 0]
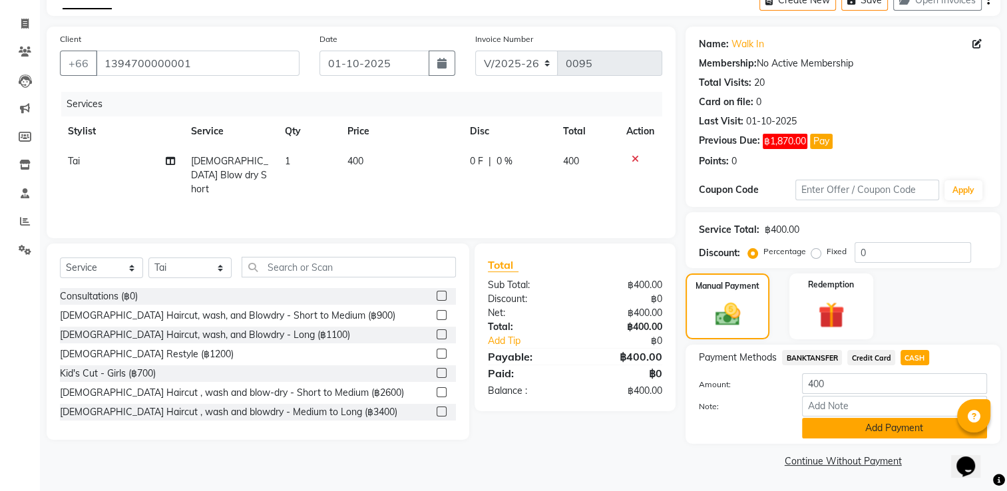
click at [886, 436] on button "Add Payment" at bounding box center [894, 428] width 185 height 21
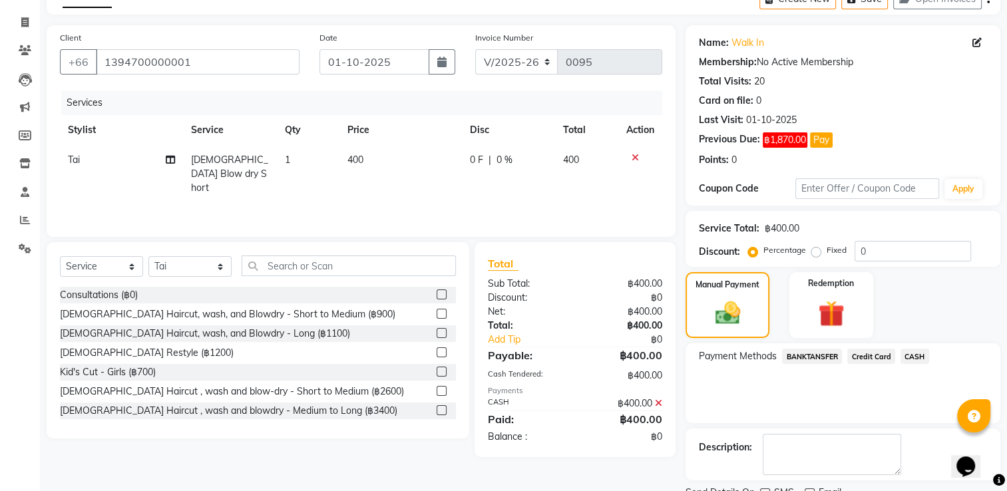
scroll to position [128, 0]
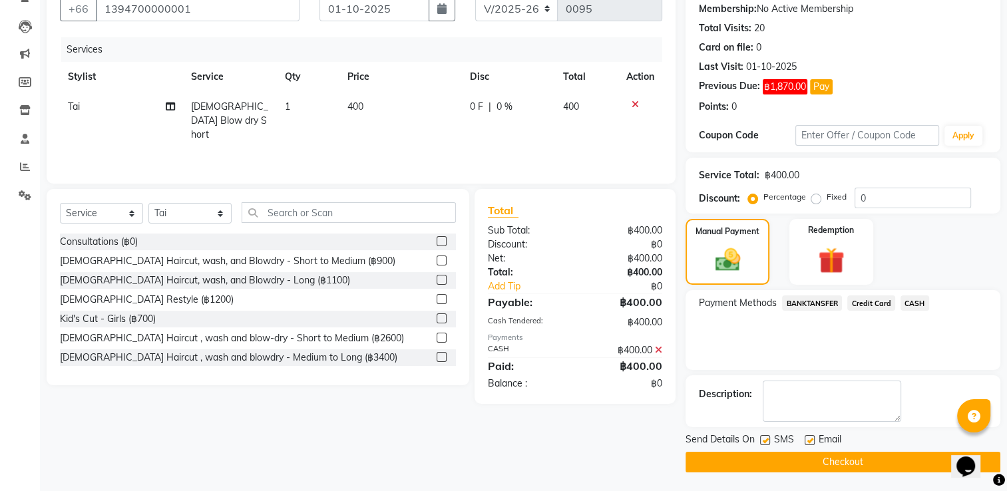
click at [852, 452] on button "Checkout" at bounding box center [842, 462] width 315 height 21
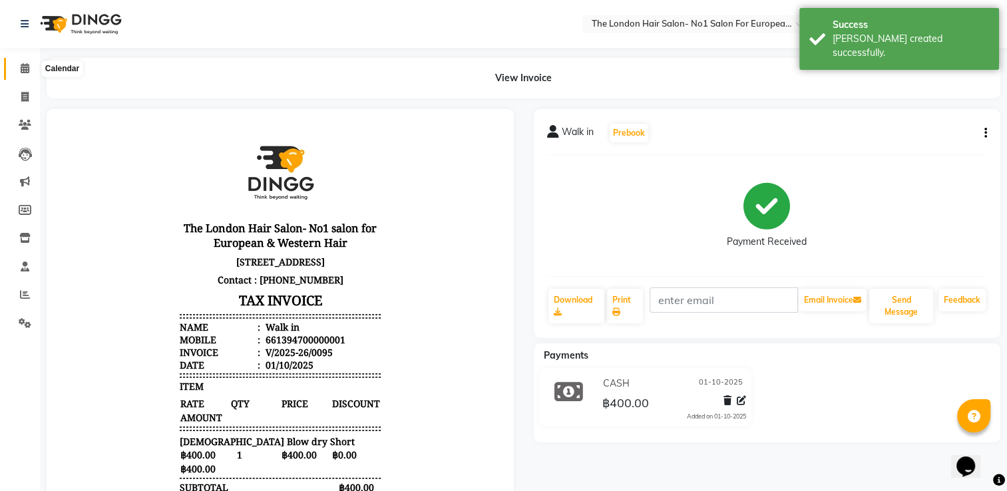
click at [26, 66] on icon at bounding box center [25, 68] width 9 height 10
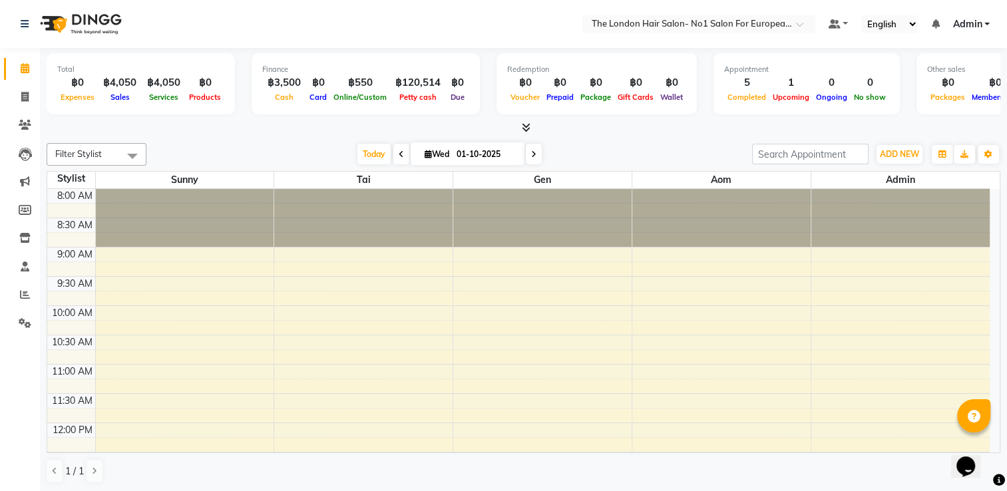
scroll to position [487, 0]
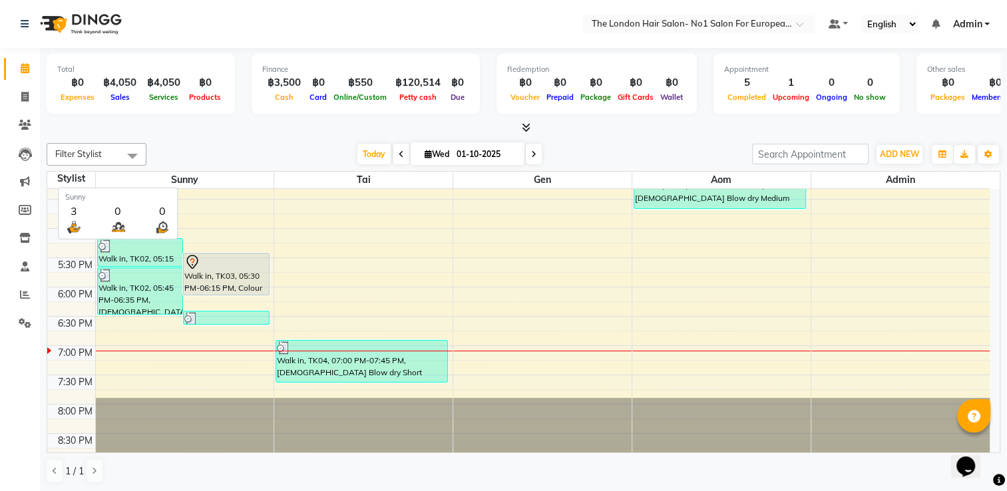
click at [241, 186] on span "Sunny" at bounding box center [185, 180] width 178 height 17
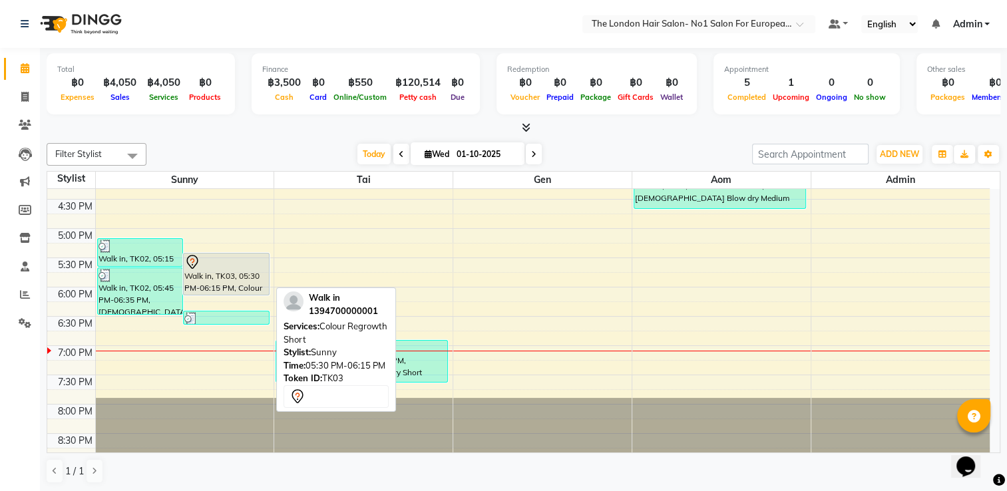
click at [240, 259] on div at bounding box center [226, 262] width 84 height 16
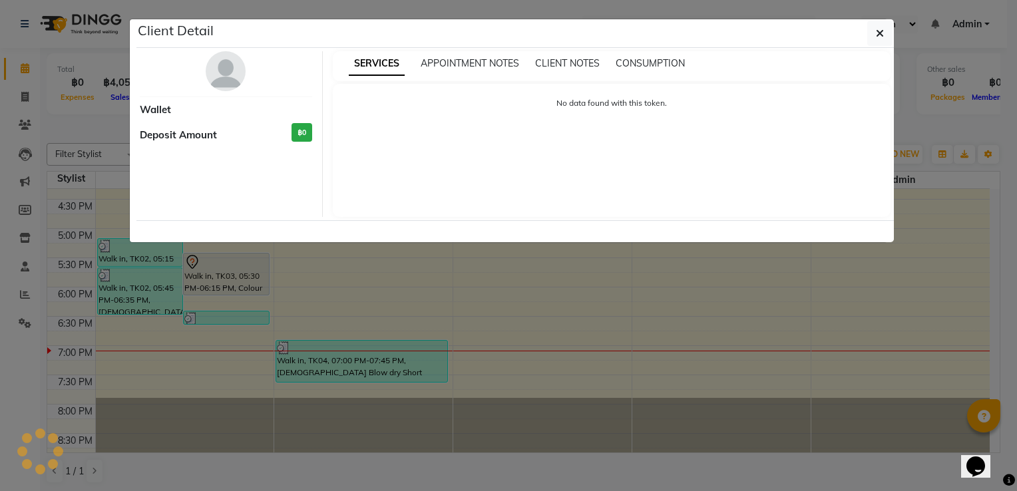
select select "7"
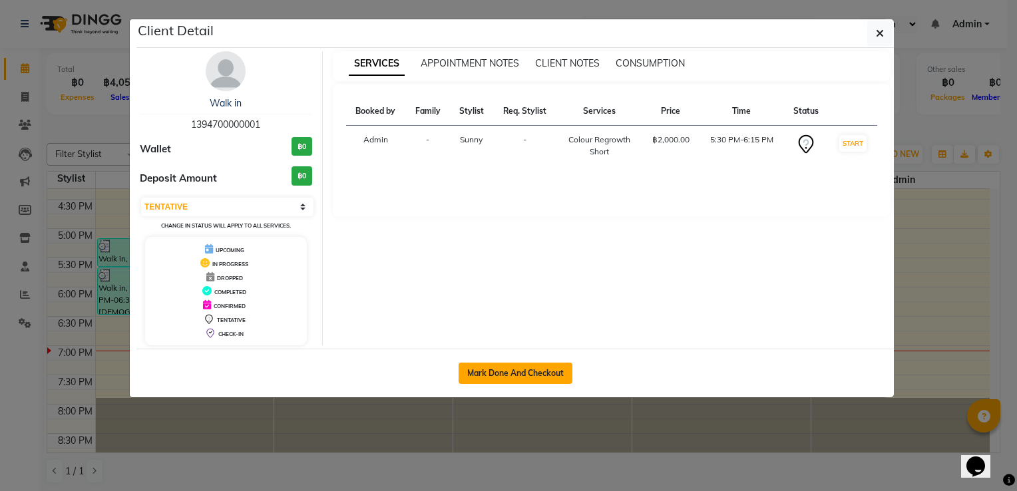
click at [542, 377] on button "Mark Done And Checkout" at bounding box center [515, 373] width 114 height 21
select select "service"
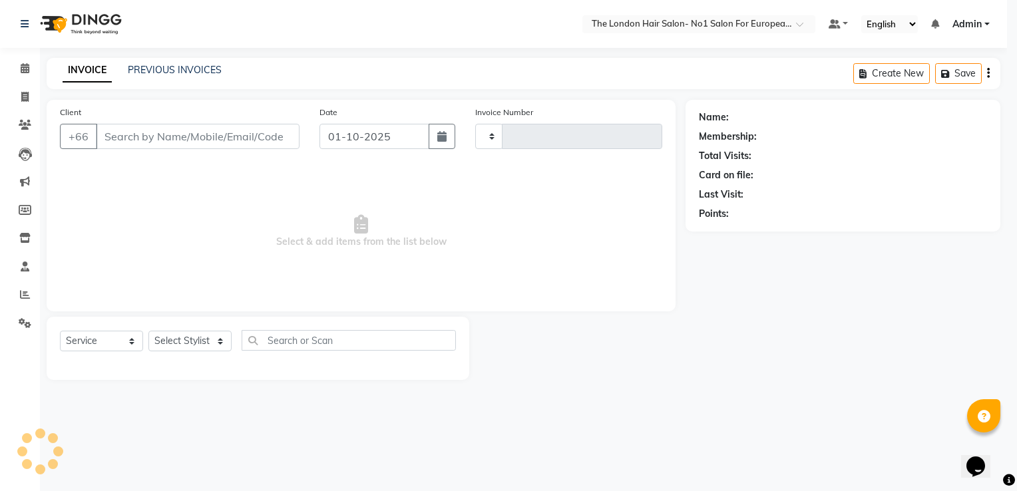
type input "0096"
select select "9006"
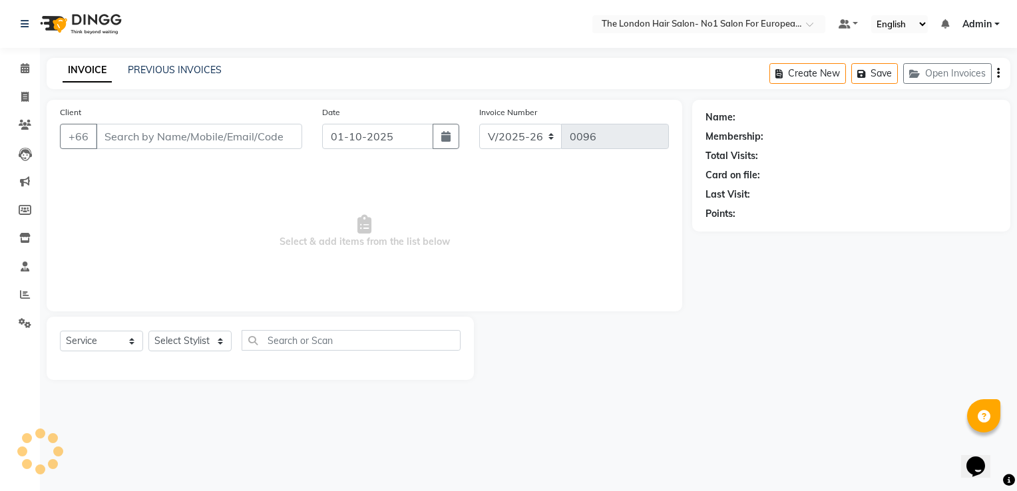
type input "1394700000001"
select select "91428"
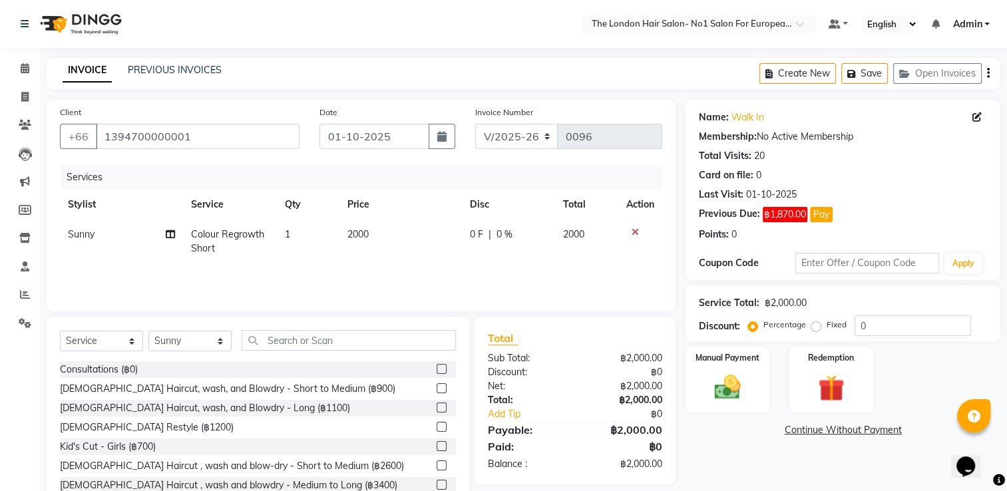
click at [442, 377] on div at bounding box center [445, 369] width 19 height 17
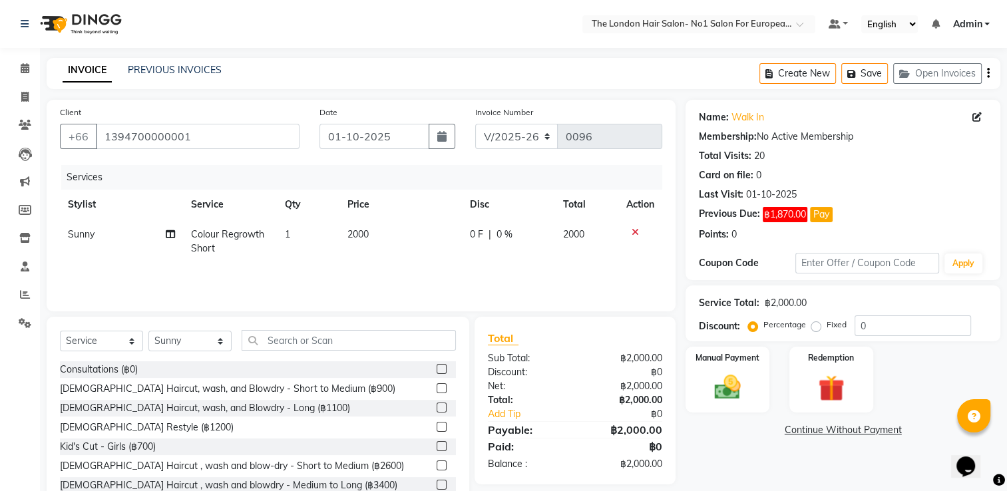
click at [442, 377] on div at bounding box center [445, 369] width 19 height 17
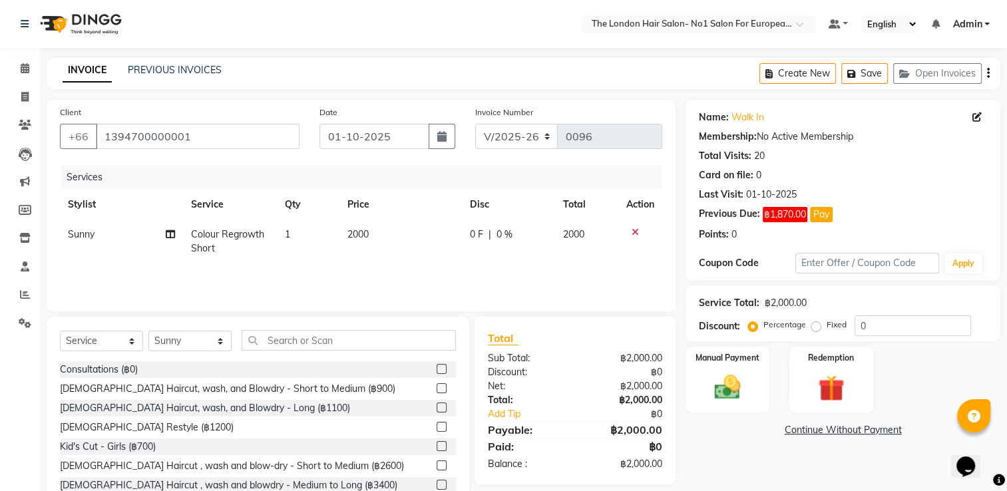
click at [442, 377] on div at bounding box center [445, 369] width 19 height 17
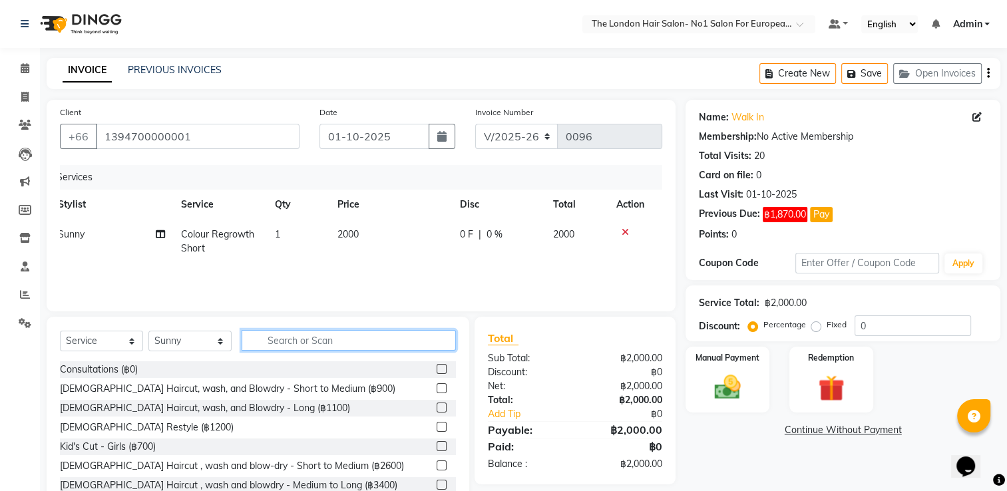
click at [430, 345] on input "text" at bounding box center [349, 340] width 214 height 21
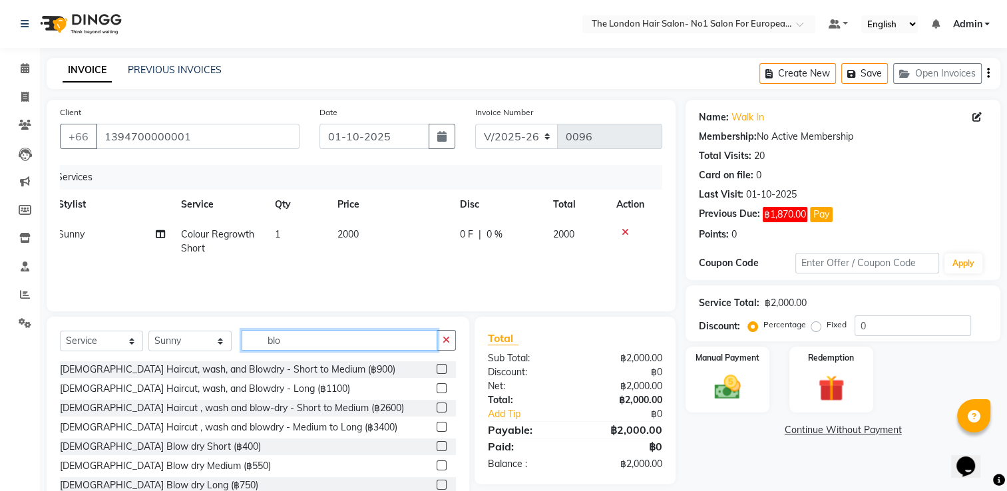
type input "blo"
click at [436, 462] on label at bounding box center [441, 465] width 10 height 10
click at [436, 462] on input "checkbox" at bounding box center [440, 466] width 9 height 9
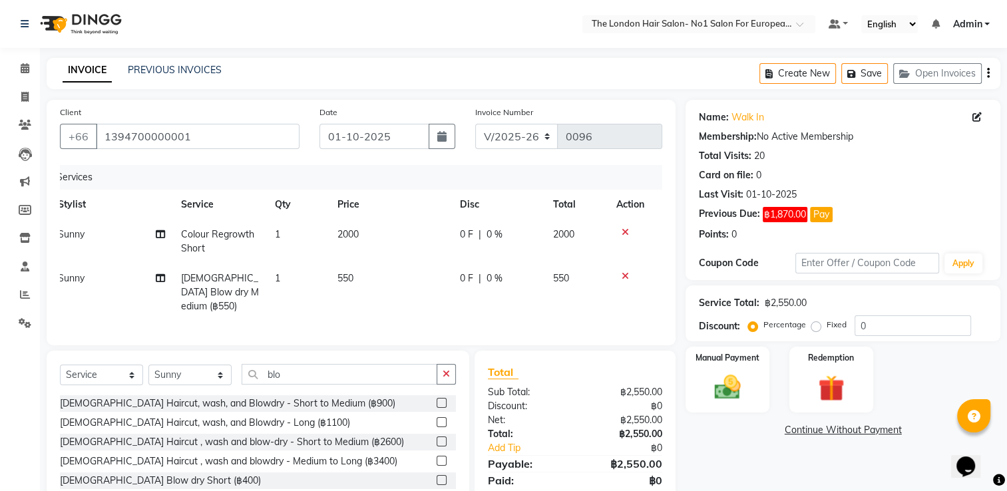
checkbox input "false"
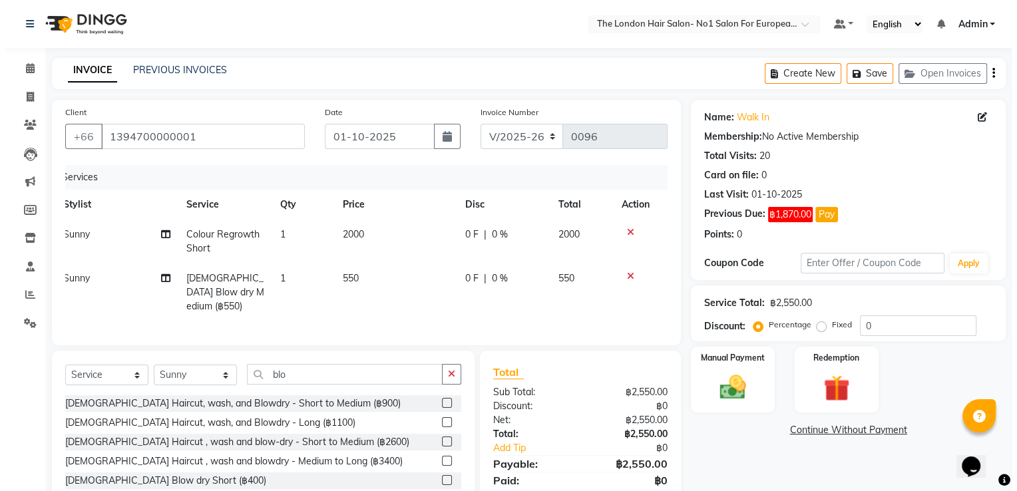
scroll to position [32, 0]
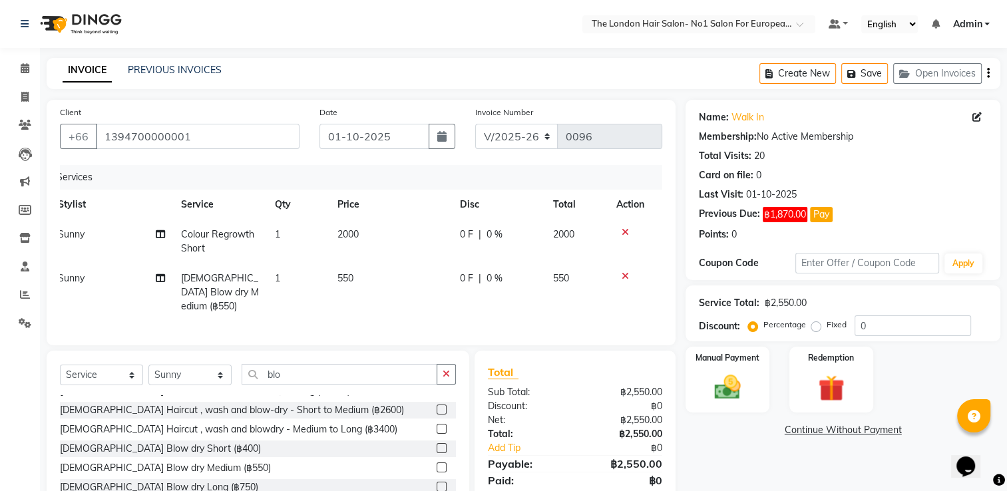
click at [436, 482] on label at bounding box center [441, 487] width 10 height 10
click at [436, 483] on input "checkbox" at bounding box center [440, 487] width 9 height 9
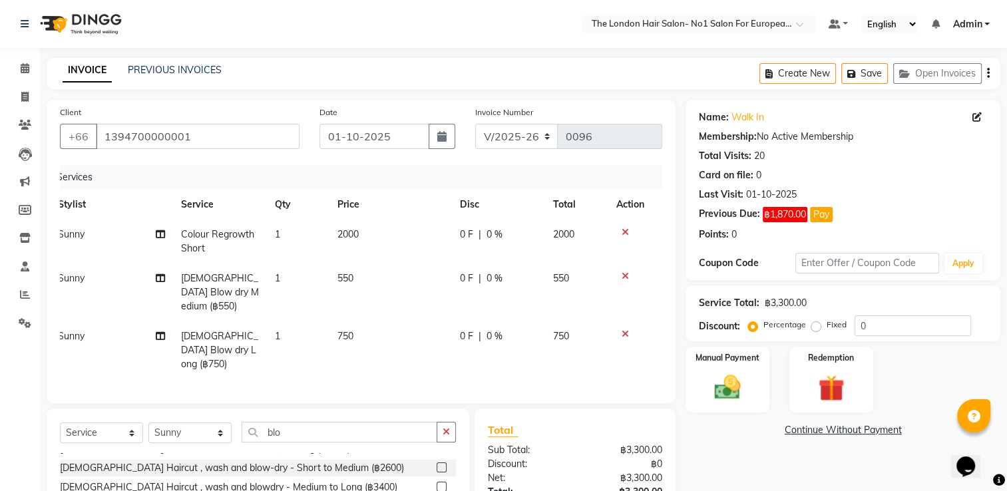
checkbox input "false"
click at [625, 281] on icon at bounding box center [624, 275] width 7 height 9
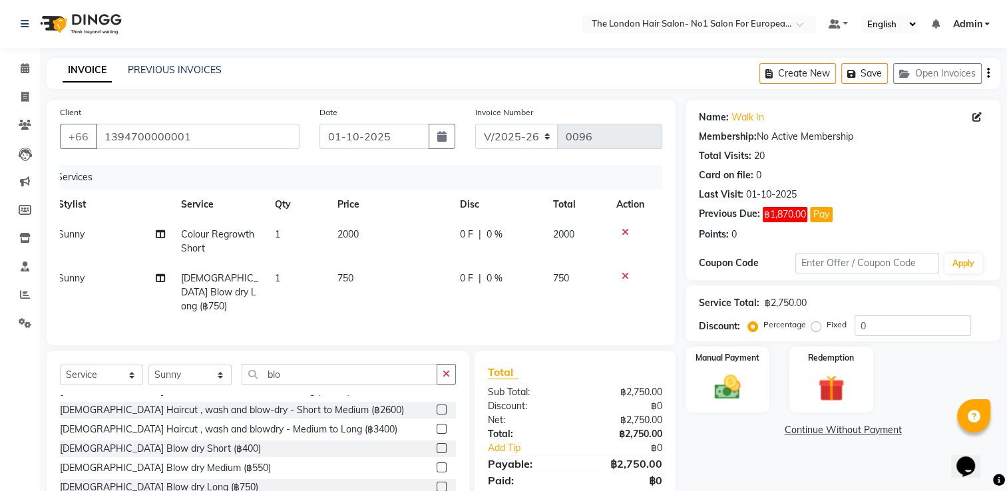
click at [619, 267] on td at bounding box center [630, 292] width 44 height 58
click at [624, 273] on icon at bounding box center [624, 275] width 7 height 9
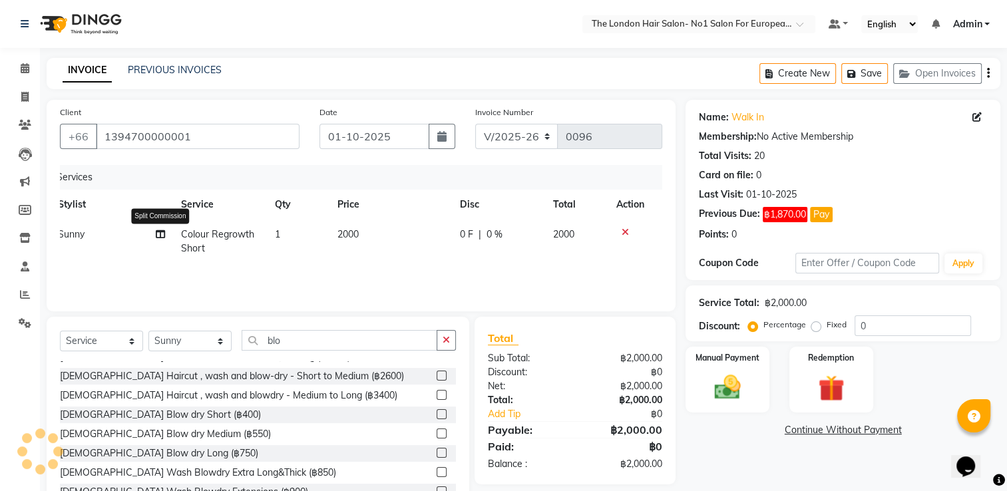
click at [160, 238] on icon at bounding box center [160, 234] width 9 height 9
select select "91428"
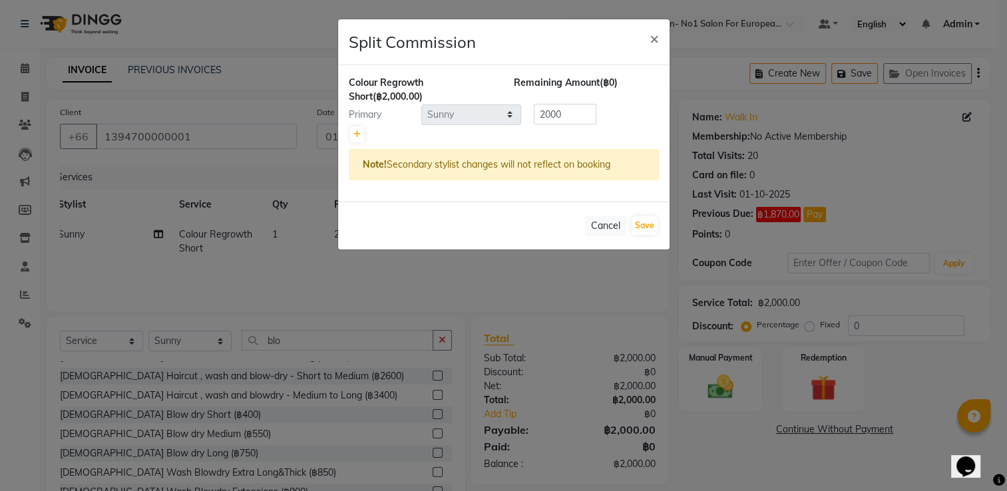
scroll to position [0, 9]
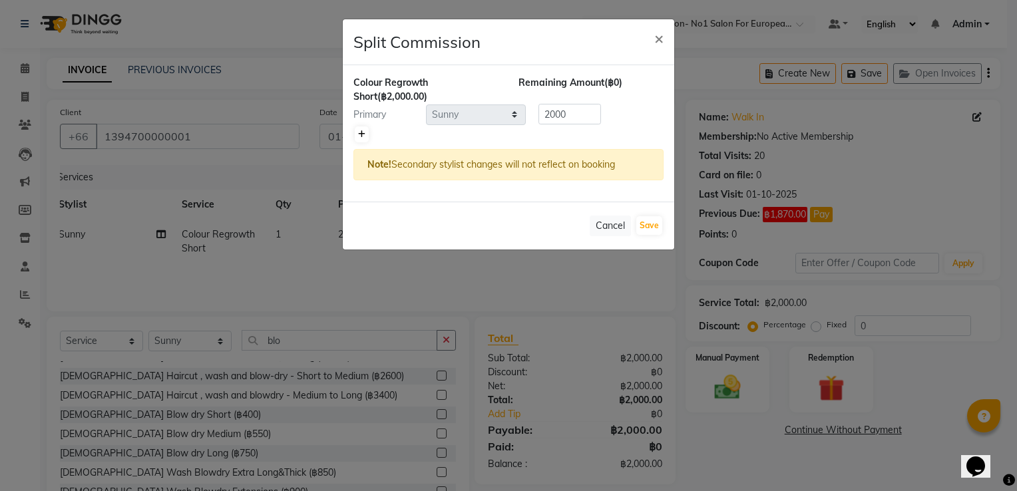
click at [365, 137] on icon at bounding box center [361, 134] width 7 height 8
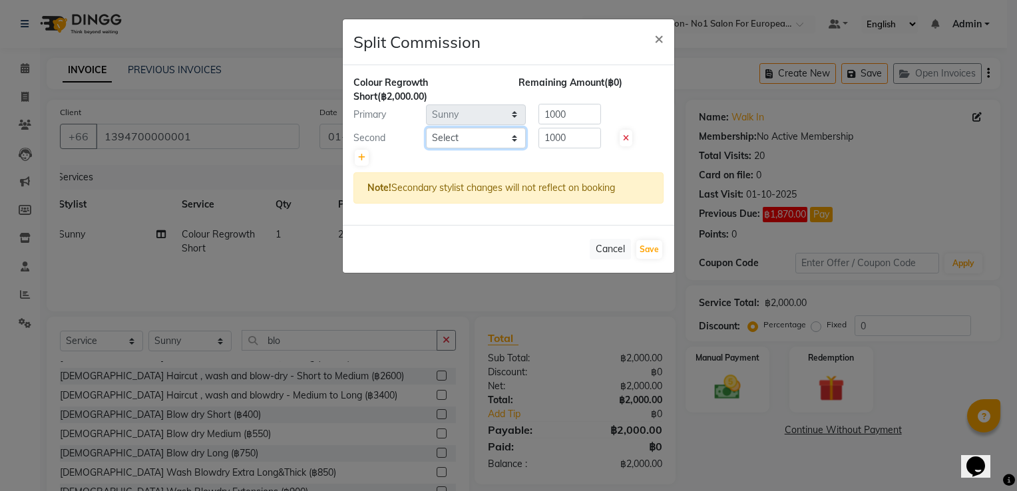
click at [458, 140] on select "Select Admin Aom Gen [PERSON_NAME]" at bounding box center [476, 138] width 100 height 21
click at [393, 198] on div "Note! Secondary stylist changes will not reflect on booking" at bounding box center [508, 187] width 310 height 31
click at [630, 136] on span at bounding box center [625, 138] width 13 height 17
type input "2000"
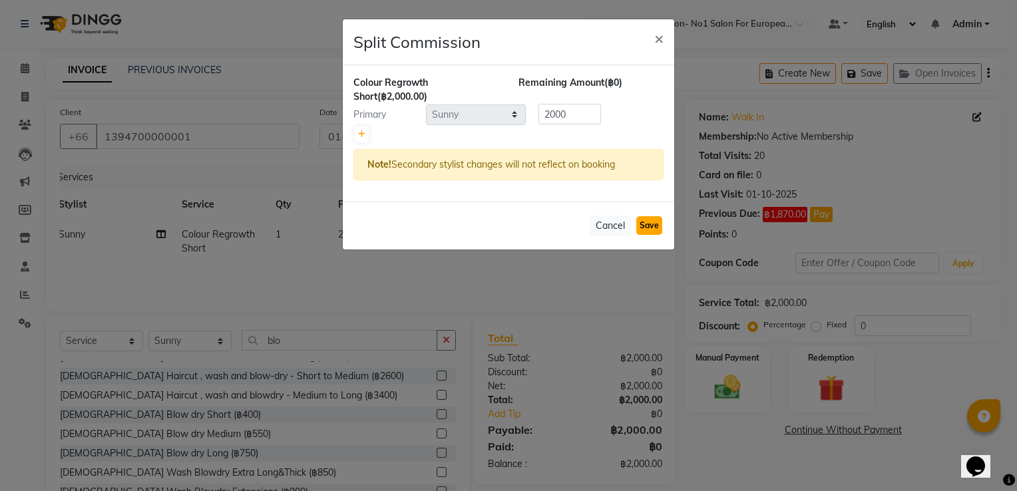
click at [642, 222] on button "Save" at bounding box center [649, 225] width 26 height 19
select select "Select"
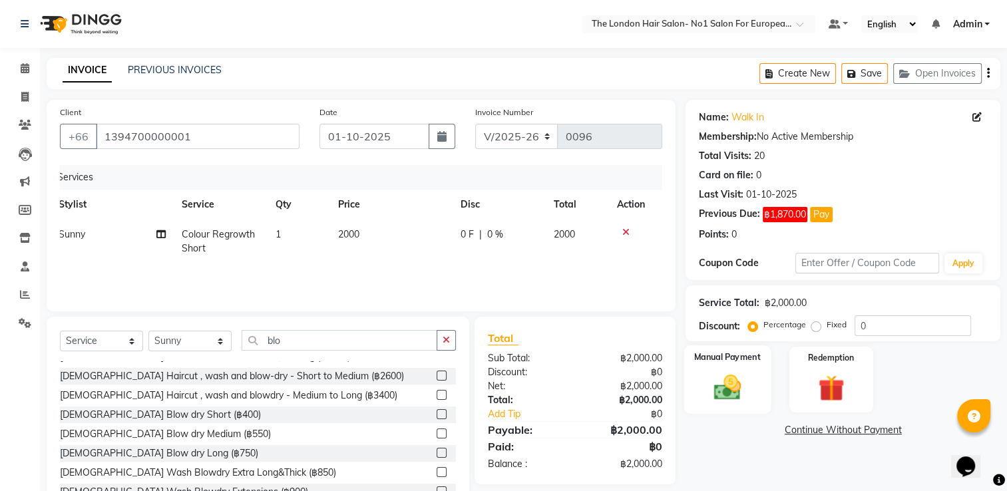
click at [744, 382] on img at bounding box center [727, 387] width 45 height 31
click at [820, 428] on span "BANKTANSFER" at bounding box center [812, 430] width 60 height 15
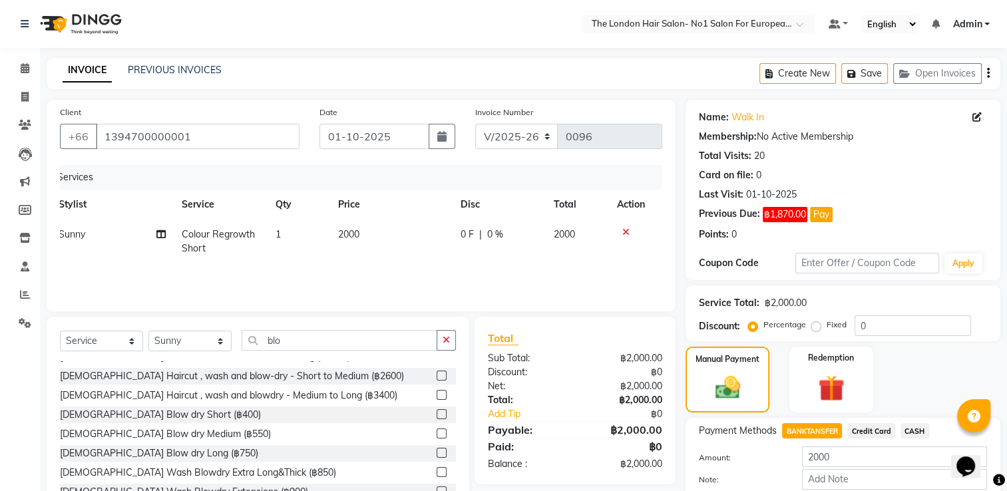
click at [1004, 277] on div "Name: Walk In Membership: No Active Membership Total Visits: 20 Card on file: 0…" at bounding box center [847, 322] width 325 height 444
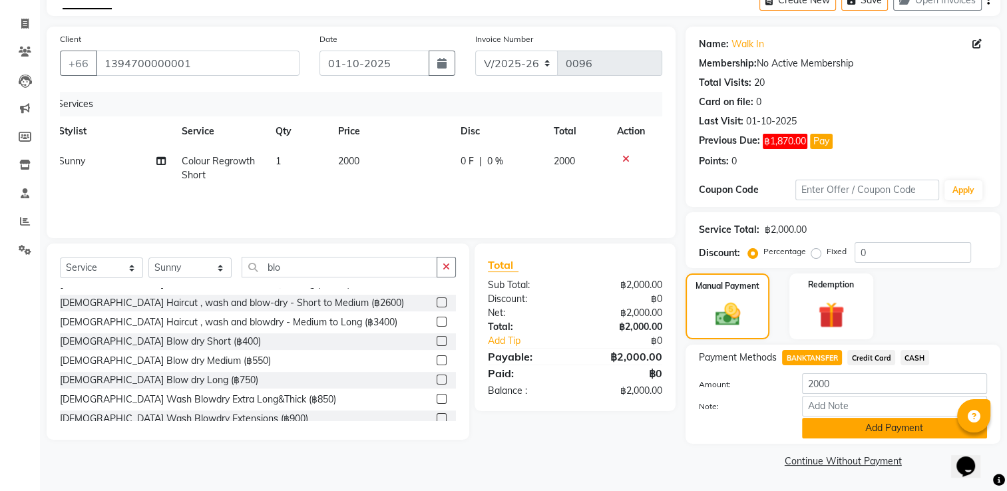
click at [833, 426] on button "Add Payment" at bounding box center [894, 428] width 185 height 21
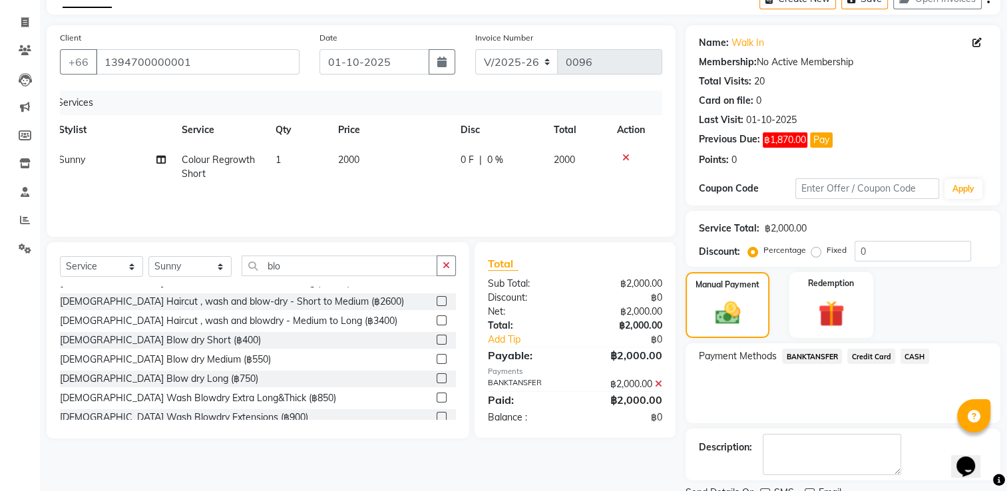
scroll to position [128, 0]
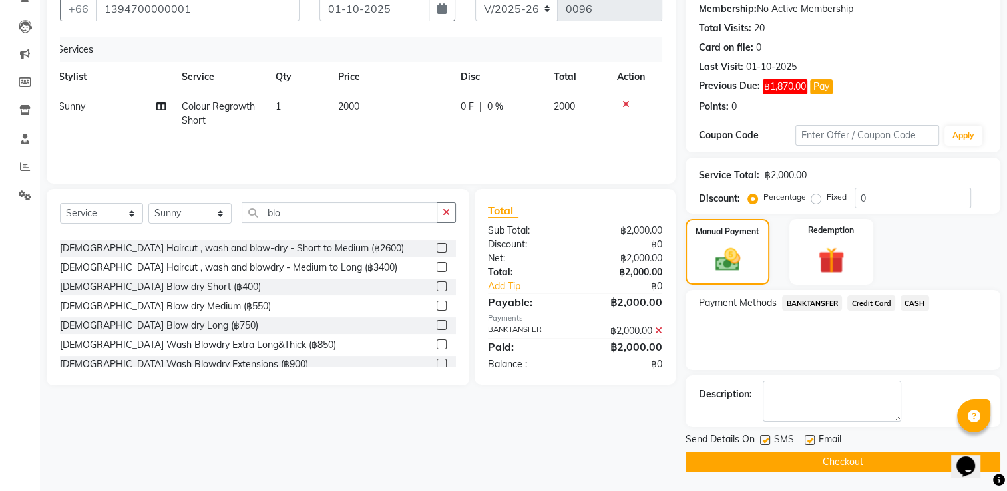
click at [834, 452] on button "Checkout" at bounding box center [842, 462] width 315 height 21
